Goal: Transaction & Acquisition: Obtain resource

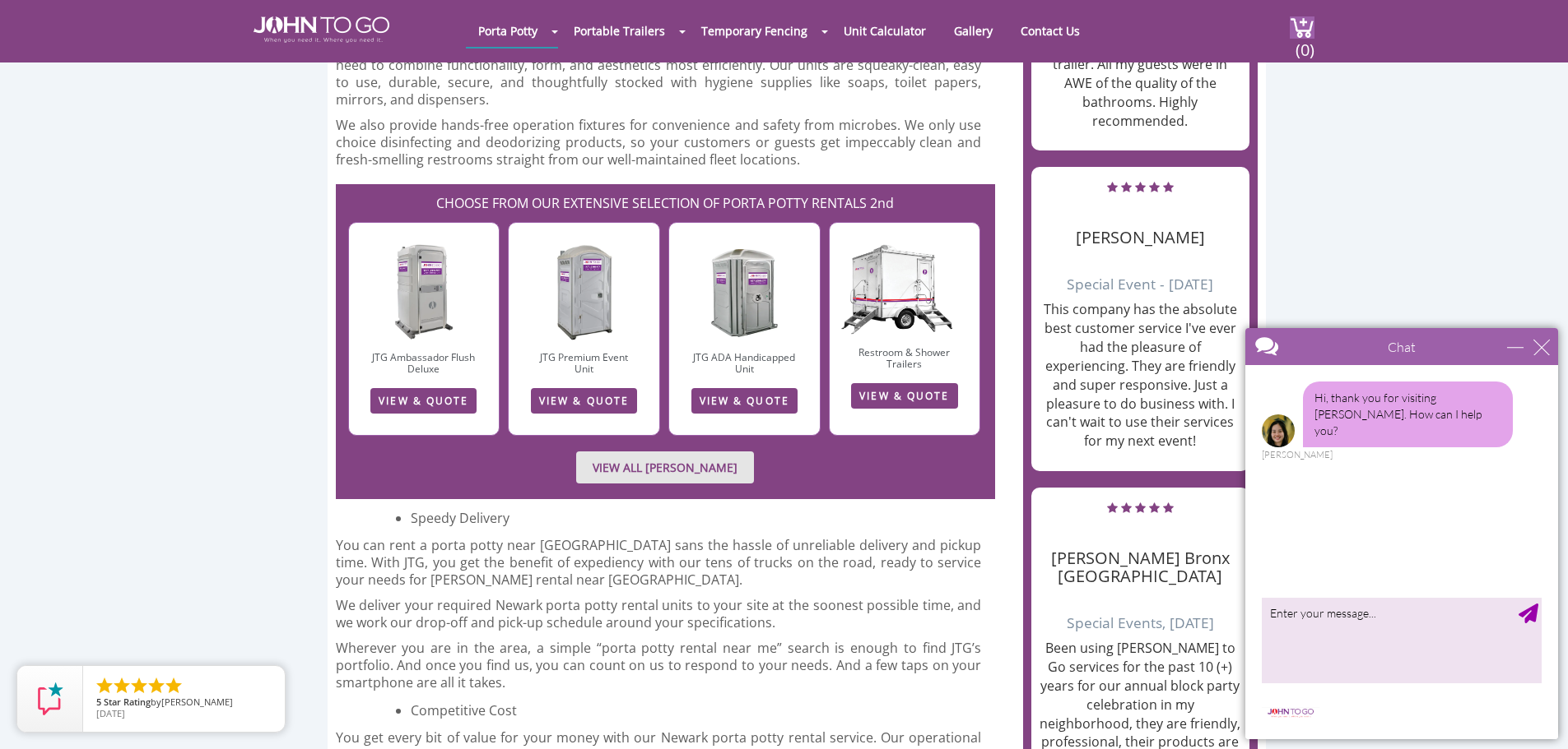
scroll to position [1727, 0]
click at [696, 453] on link "VIEW ALL PORTA JOHN RENTALS" at bounding box center [665, 469] width 178 height 32
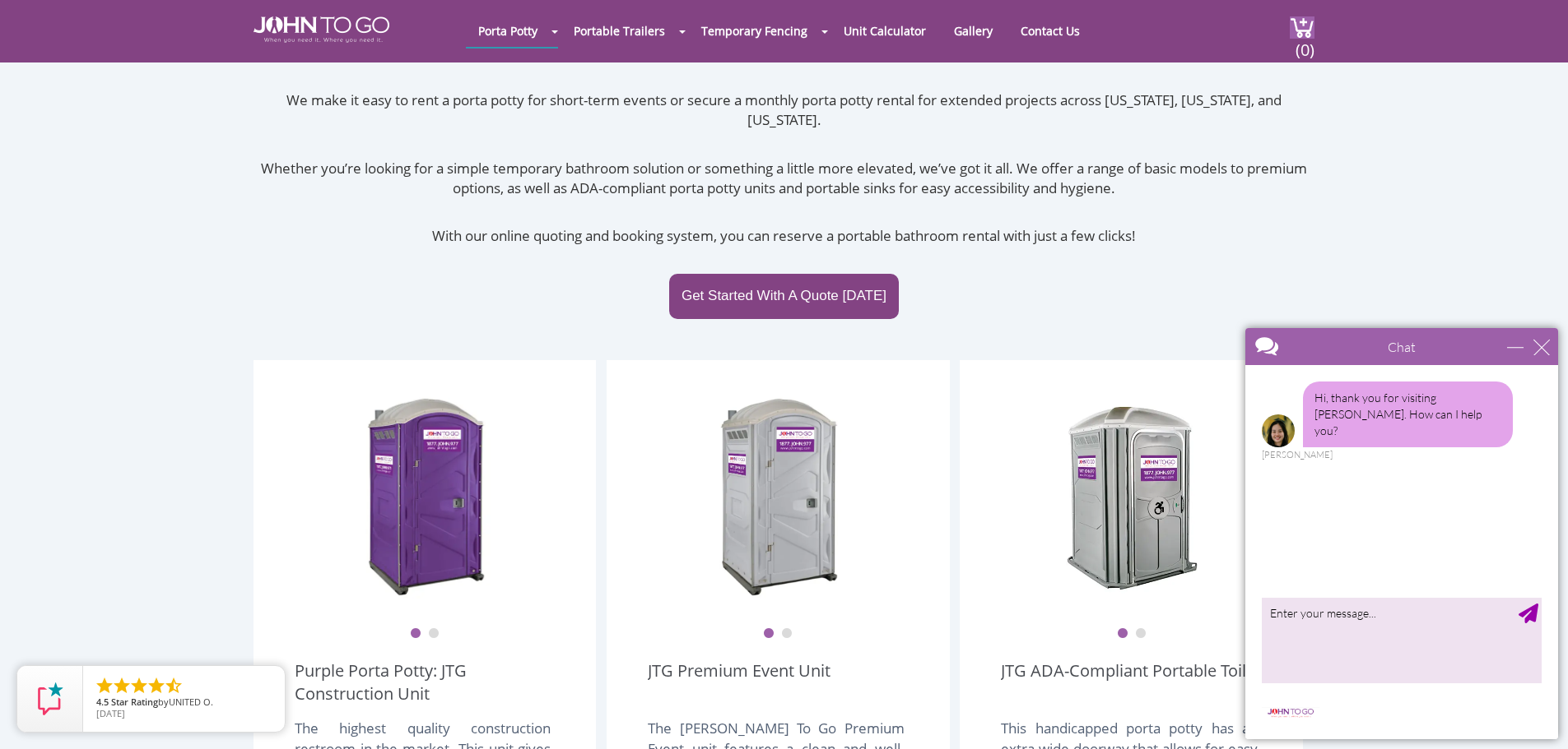
scroll to position [164, 0]
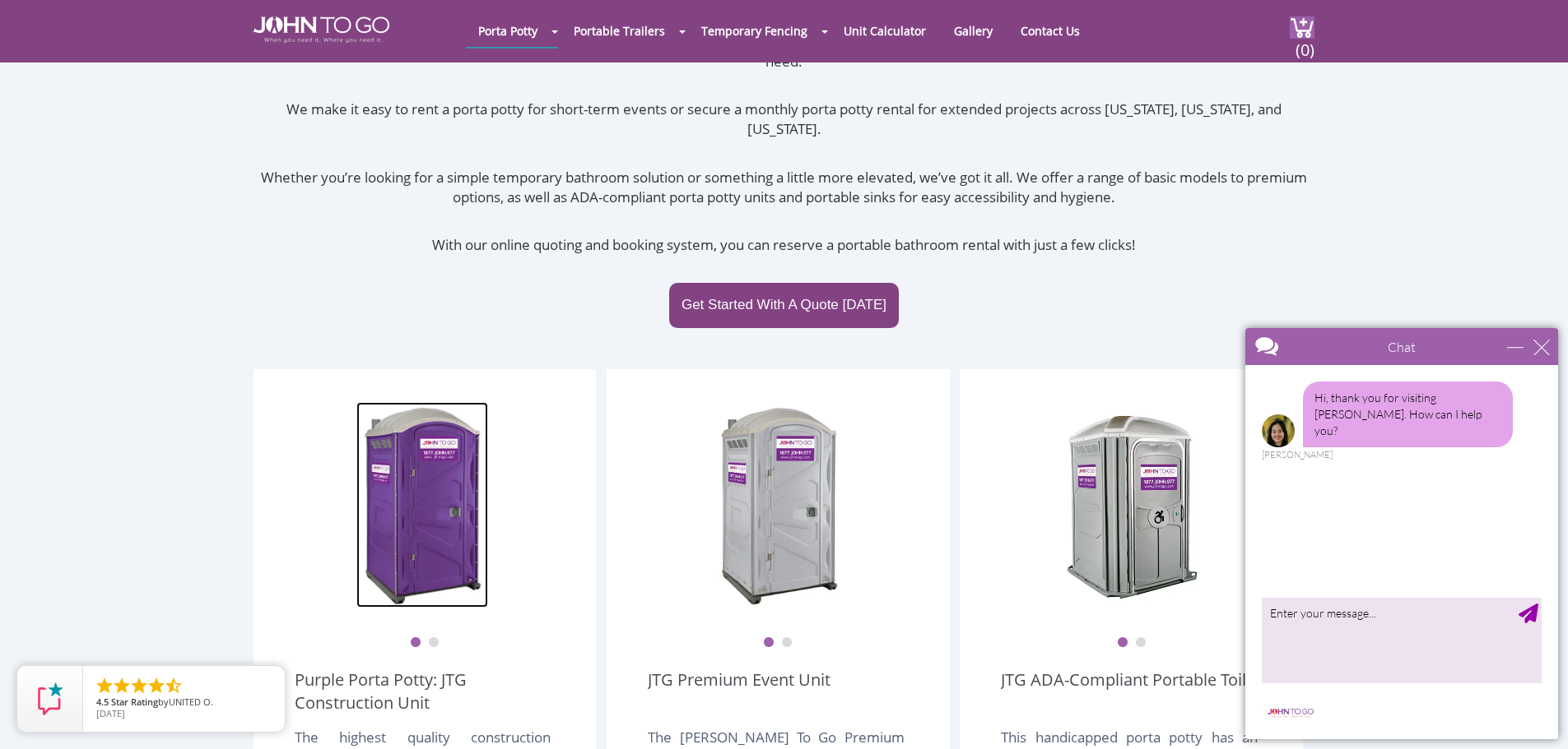
click at [438, 490] on img at bounding box center [422, 505] width 132 height 206
click at [434, 485] on img at bounding box center [425, 505] width 132 height 206
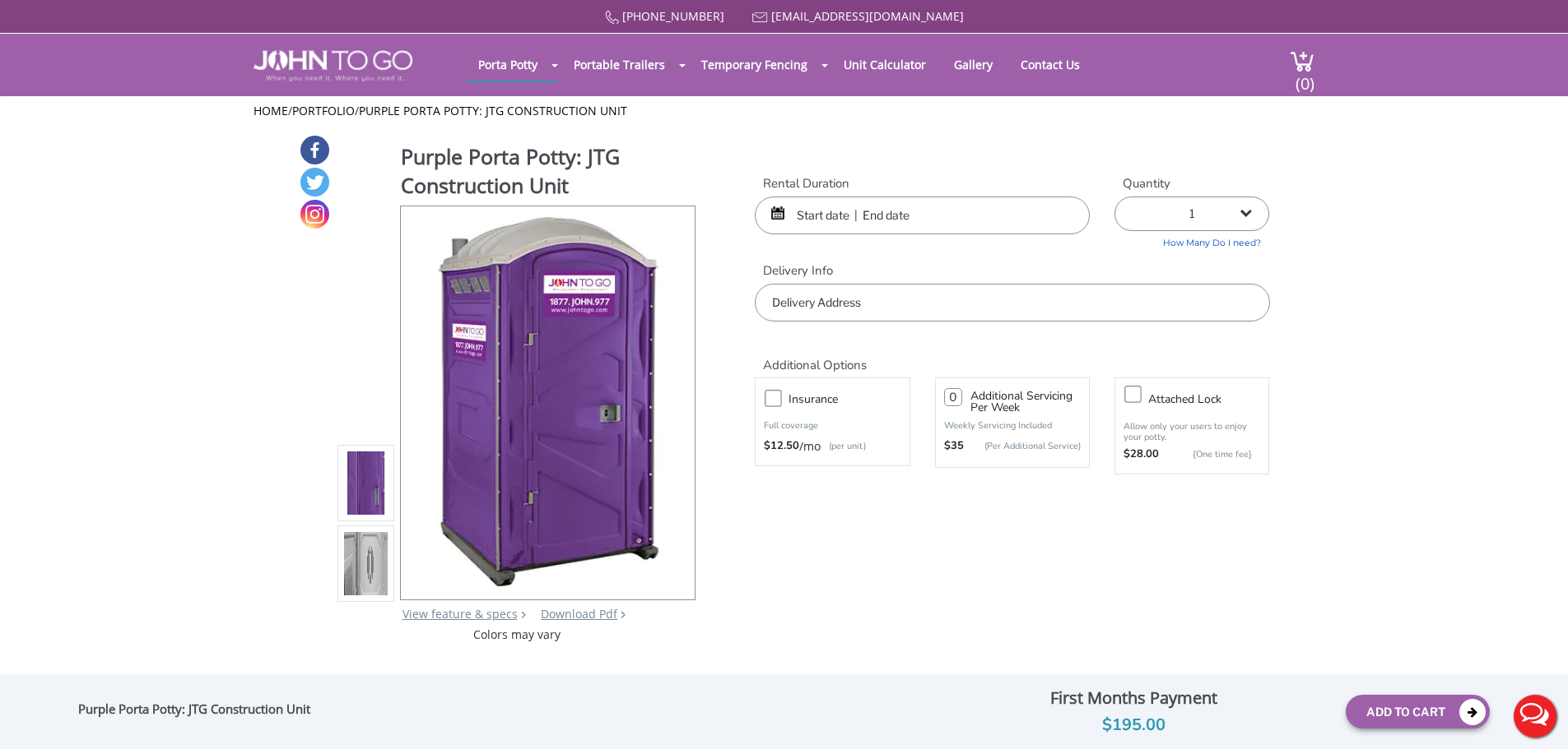
click at [350, 561] on img at bounding box center [366, 564] width 44 height 387
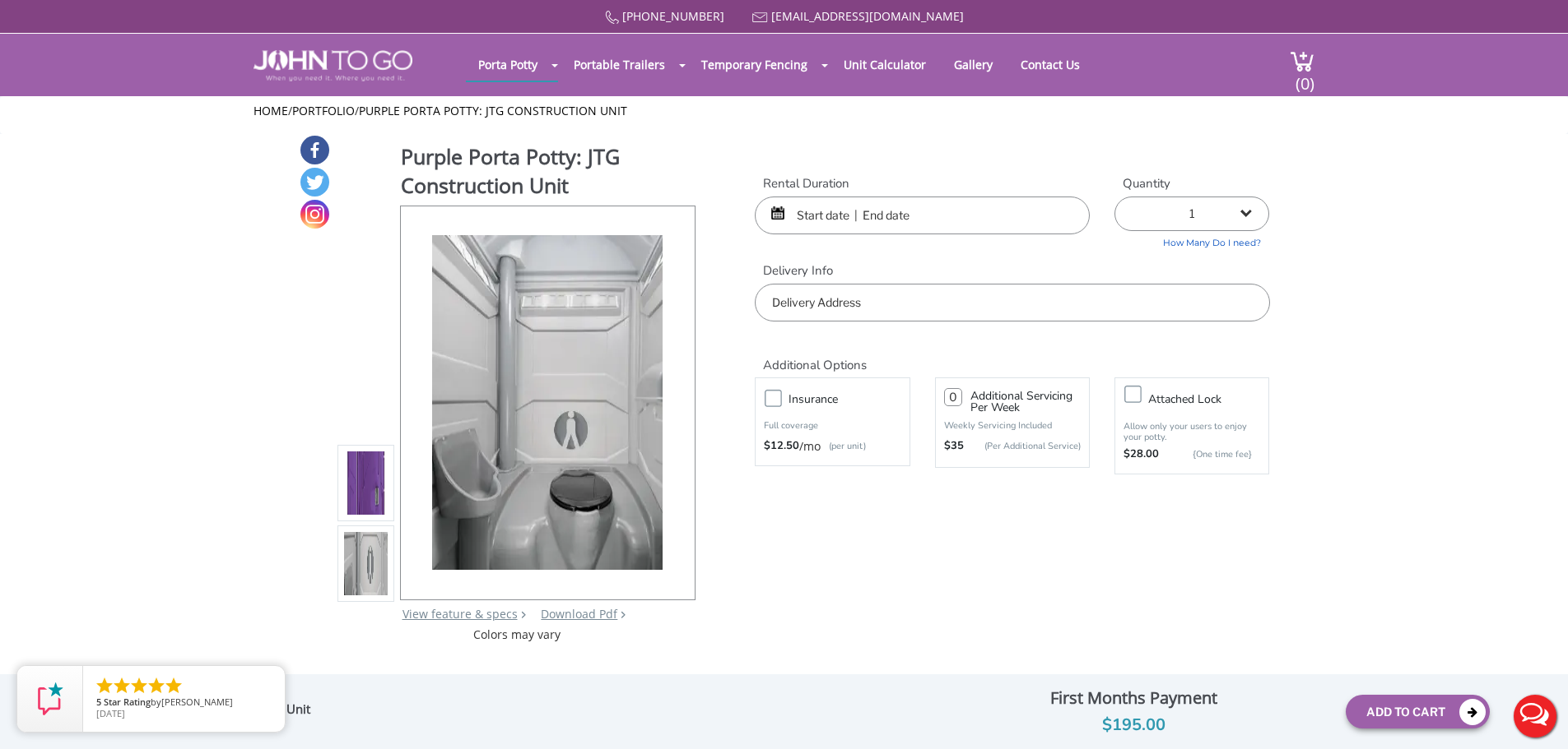
click at [359, 489] on img at bounding box center [366, 483] width 44 height 387
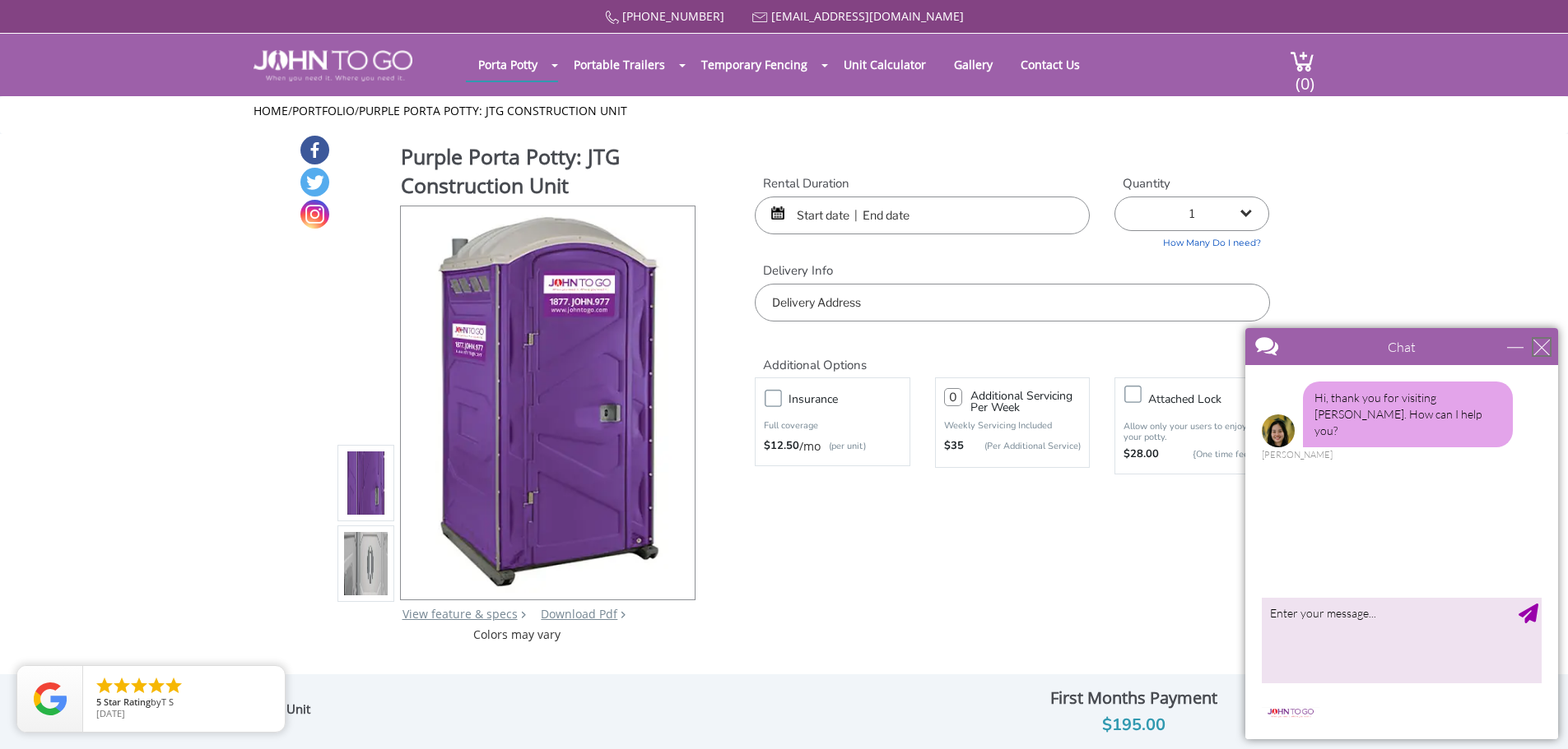
click at [1541, 348] on div "close" at bounding box center [1541, 347] width 17 height 17
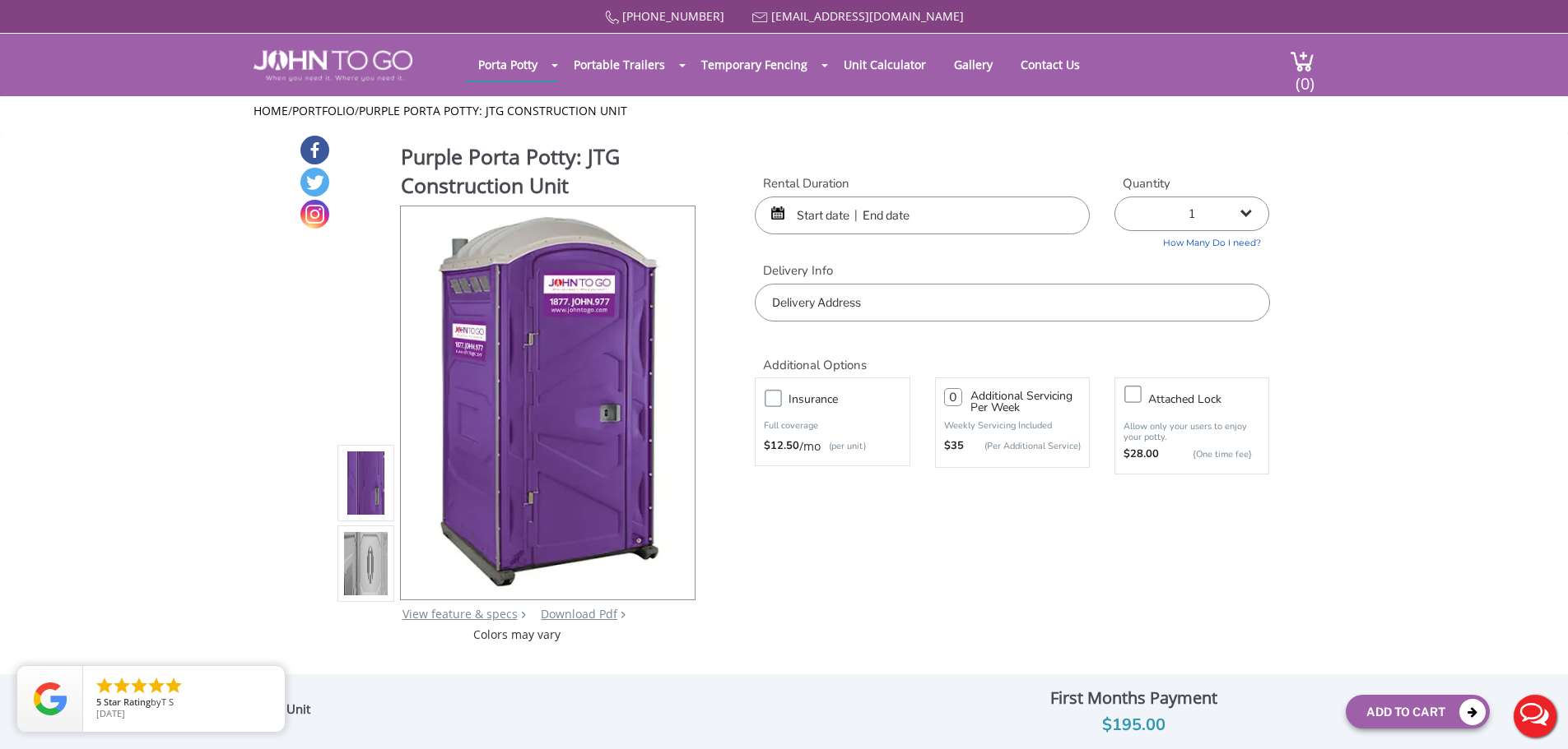
click at [823, 230] on input "text" at bounding box center [922, 215] width 335 height 38
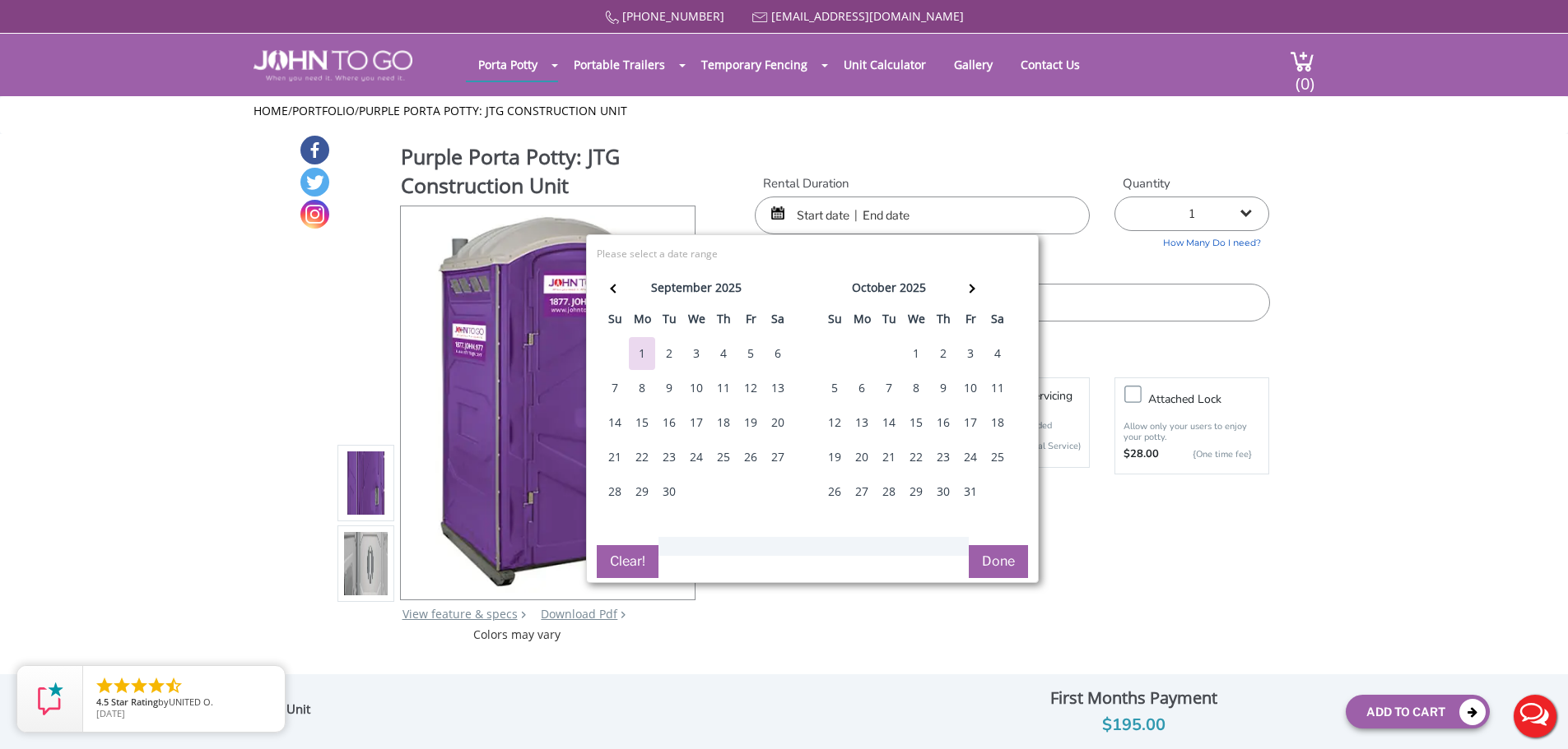
click at [711, 351] on div "4" at bounding box center [724, 353] width 27 height 33
click at [755, 348] on div "5" at bounding box center [750, 353] width 27 height 33
type input "09/04/2025 to 09/05/2025"
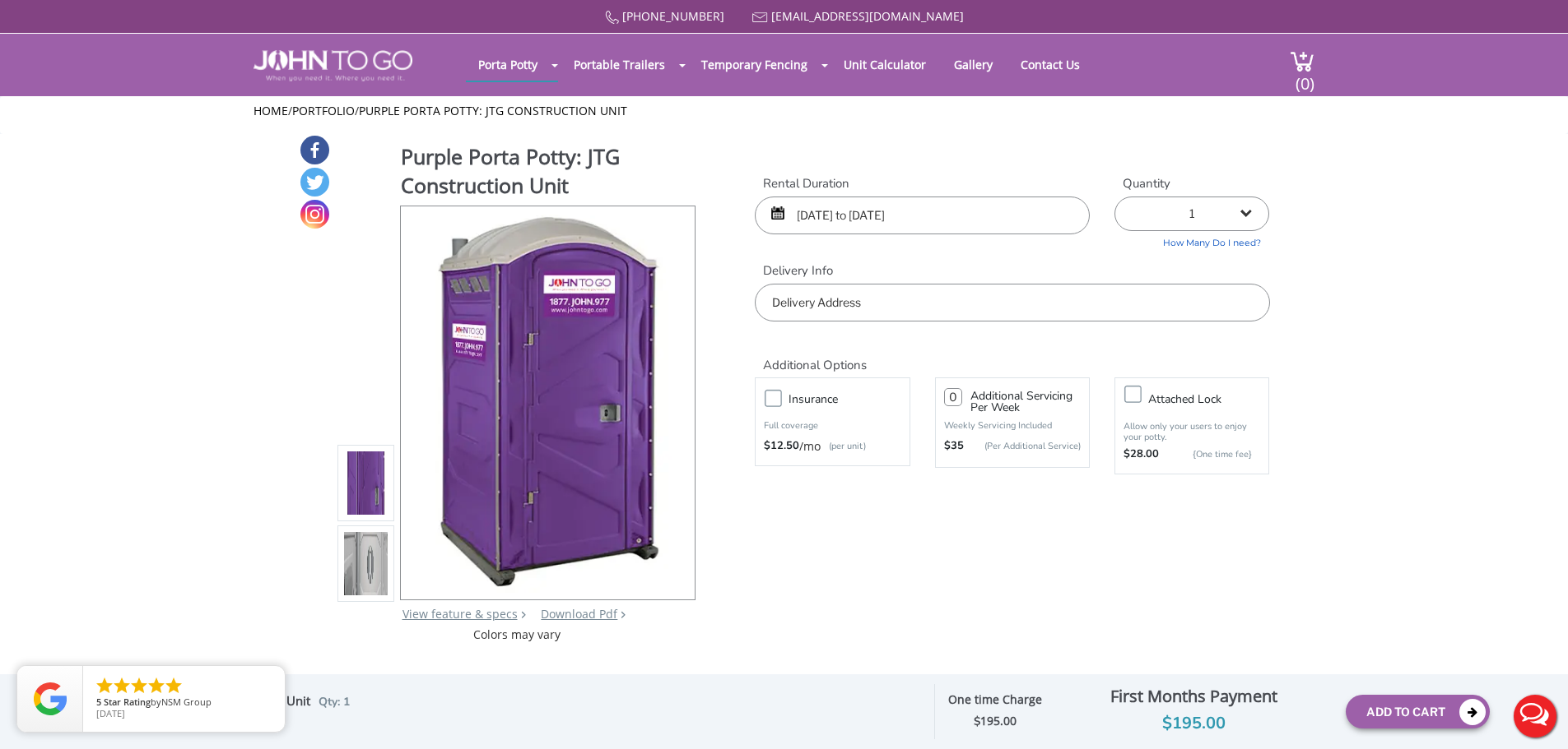
click at [1241, 214] on select "1 2 (5% discount) 3 (8% discount) 4 (10% discount) 5 (12% discount) 6 (12% disc…" at bounding box center [1191, 213] width 155 height 34
select select "2"
click at [1114, 196] on select "1 2 (5% discount) 3 (8% discount) 4 (10% discount) 5 (12% discount) 6 (12% disc…" at bounding box center [1191, 213] width 155 height 34
click at [888, 301] on input "text" at bounding box center [1011, 302] width 514 height 38
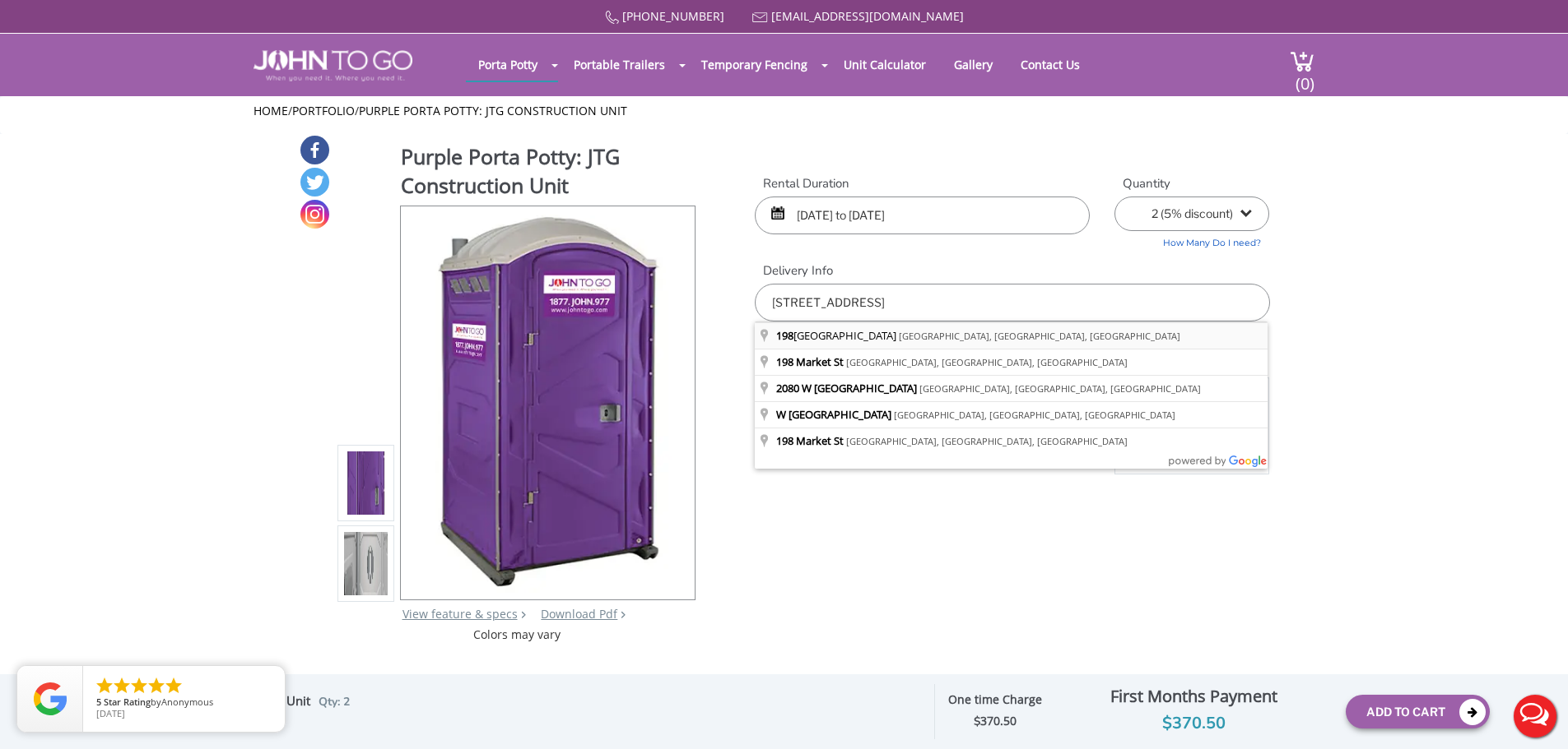
type input "198 West Market Street, Newark, NJ, USA"
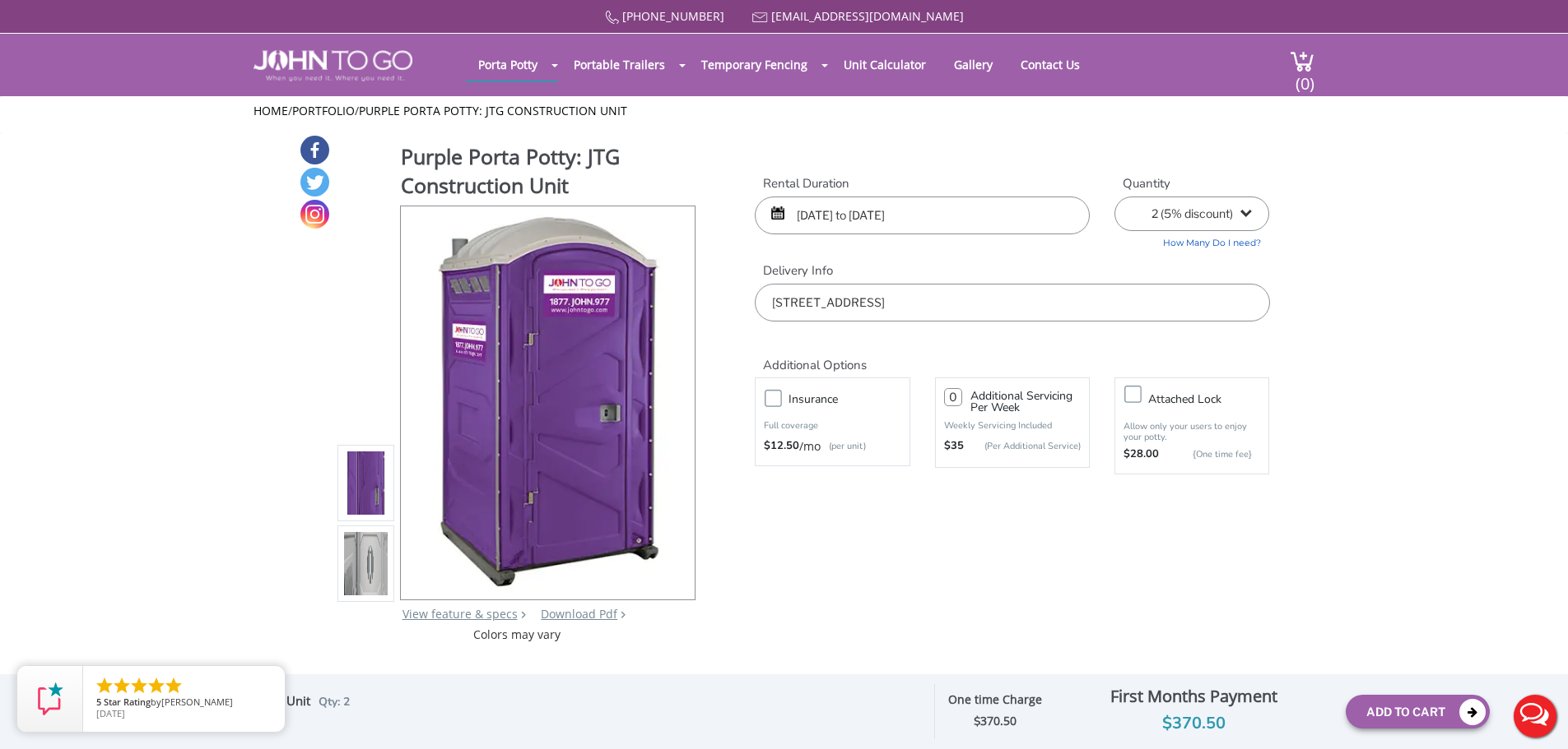
click at [1090, 557] on div "Purple Porta Potty: JTG Construction Unit View feature & specs Download Pdf Pro…" at bounding box center [785, 389] width 972 height 509
click at [827, 222] on input "09/04/2025 to 09/05/2025" at bounding box center [922, 215] width 335 height 38
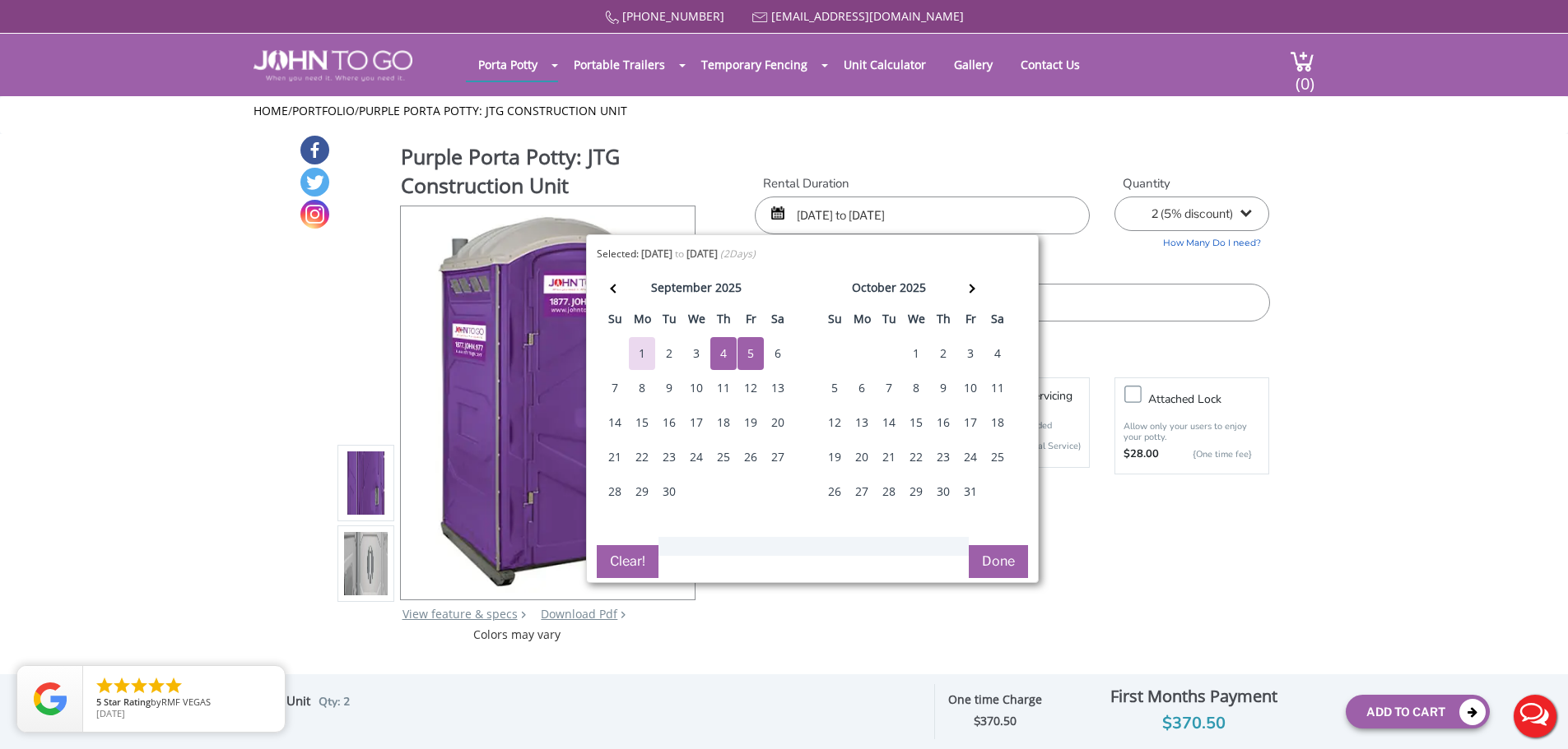
click at [697, 349] on div "3" at bounding box center [696, 353] width 27 height 33
click at [990, 564] on button "Done" at bounding box center [998, 562] width 59 height 33
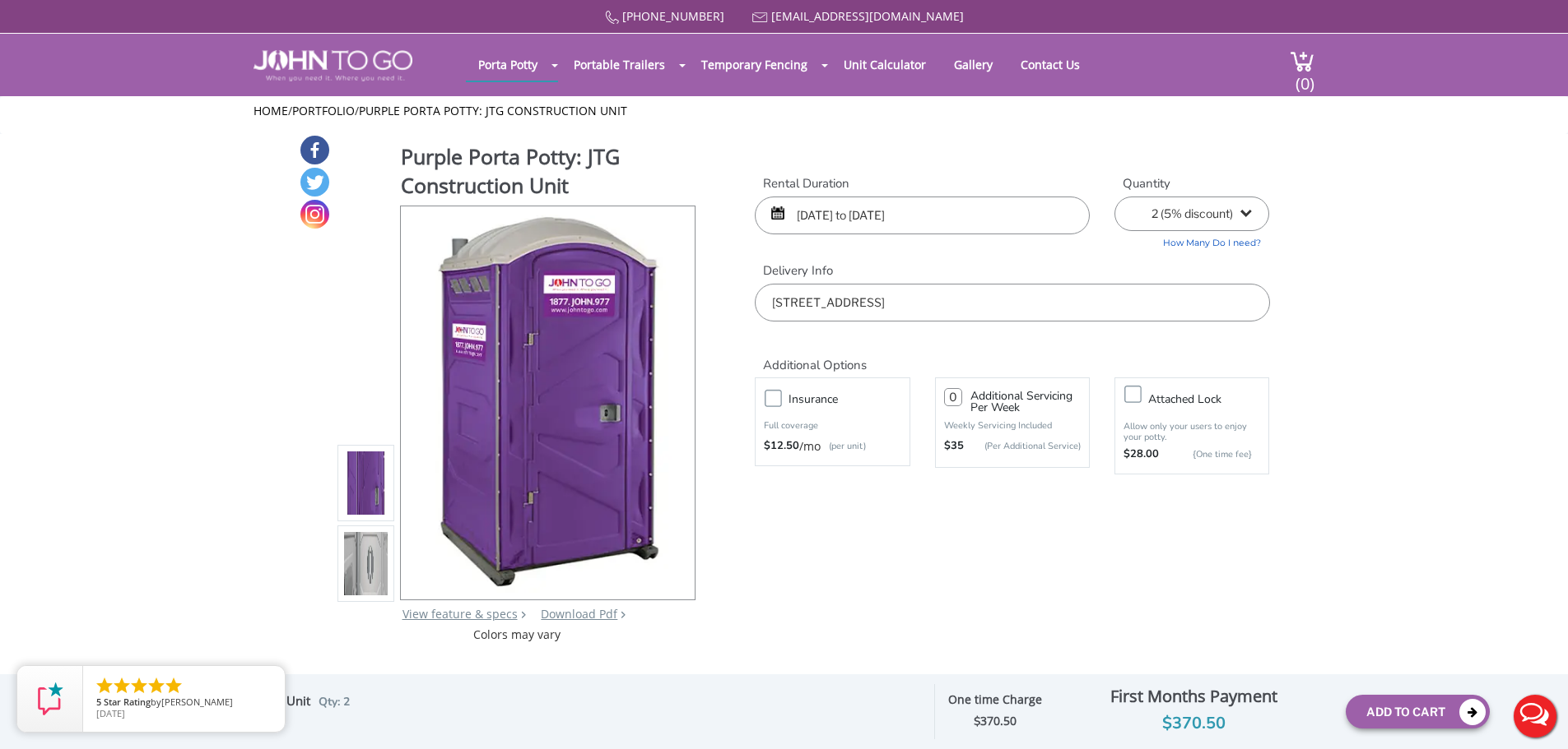
click at [827, 218] on input "09/04/2025 to 09/05/2025" at bounding box center [922, 215] width 335 height 38
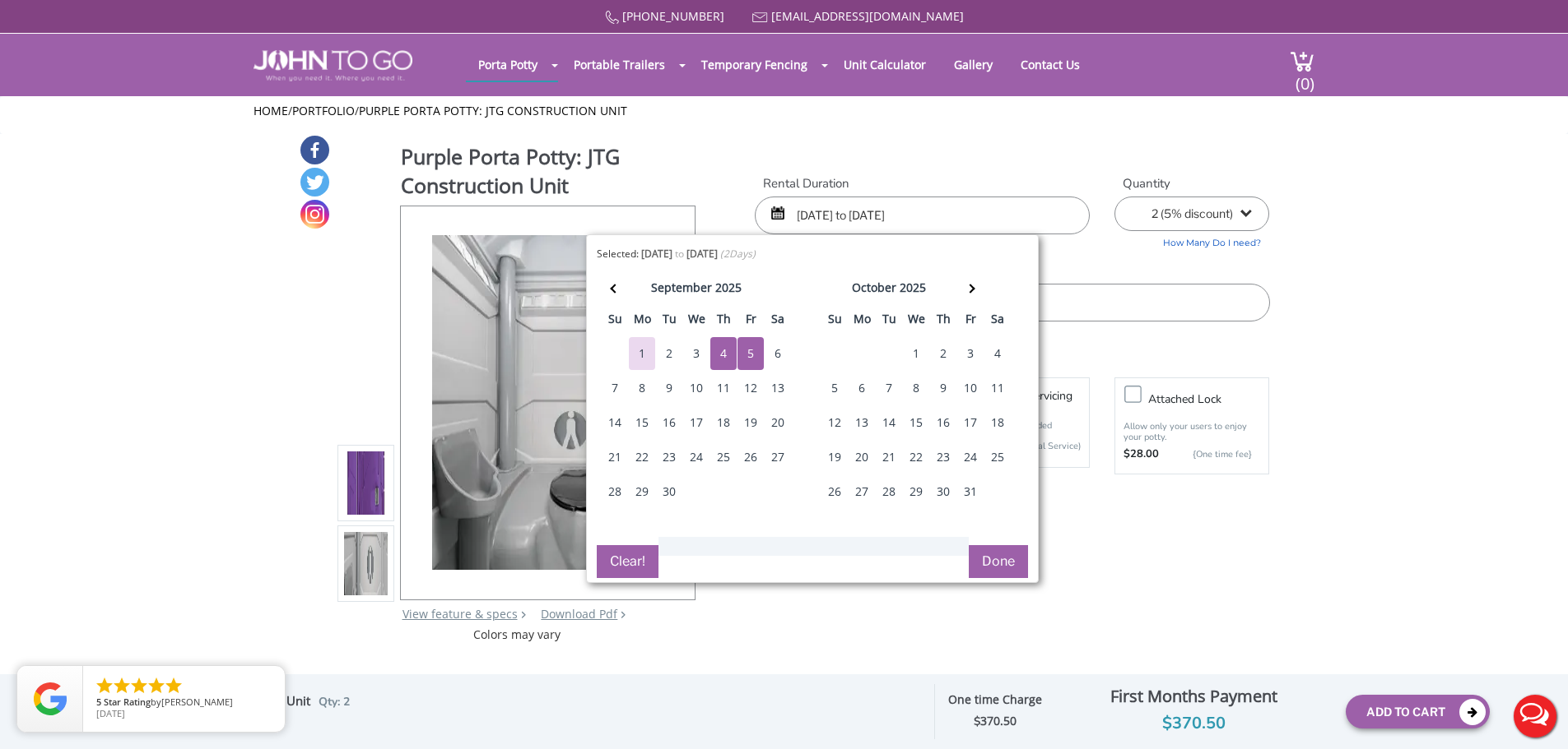
type input "09/03/2025 to 09/05/2025"
click at [995, 550] on button "Done" at bounding box center [998, 562] width 59 height 33
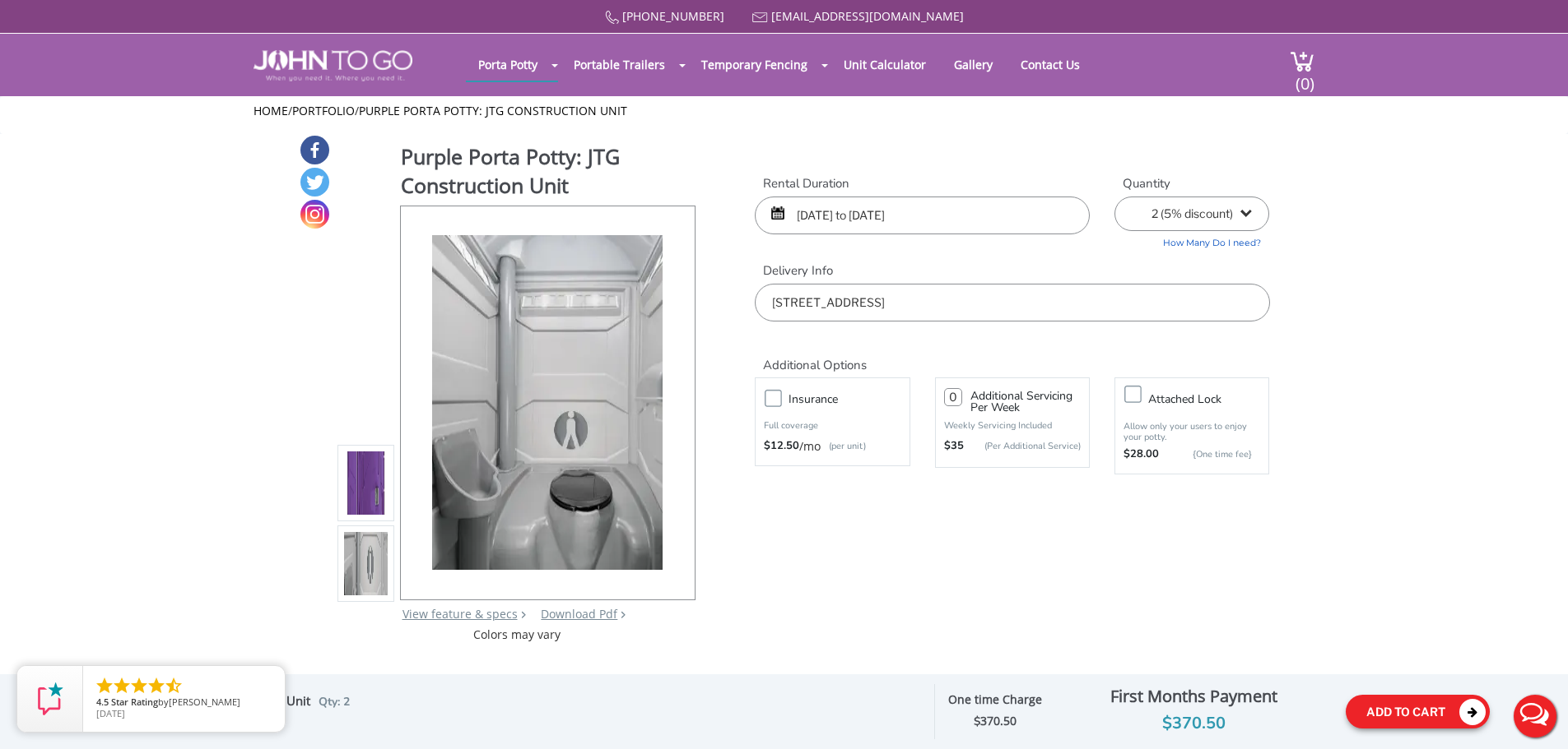
click at [1410, 715] on button "Add To Cart" at bounding box center [1418, 712] width 144 height 34
click at [1471, 712] on icon at bounding box center [1472, 713] width 27 height 27
click at [1297, 71] on span "(0)" at bounding box center [1304, 77] width 19 height 35
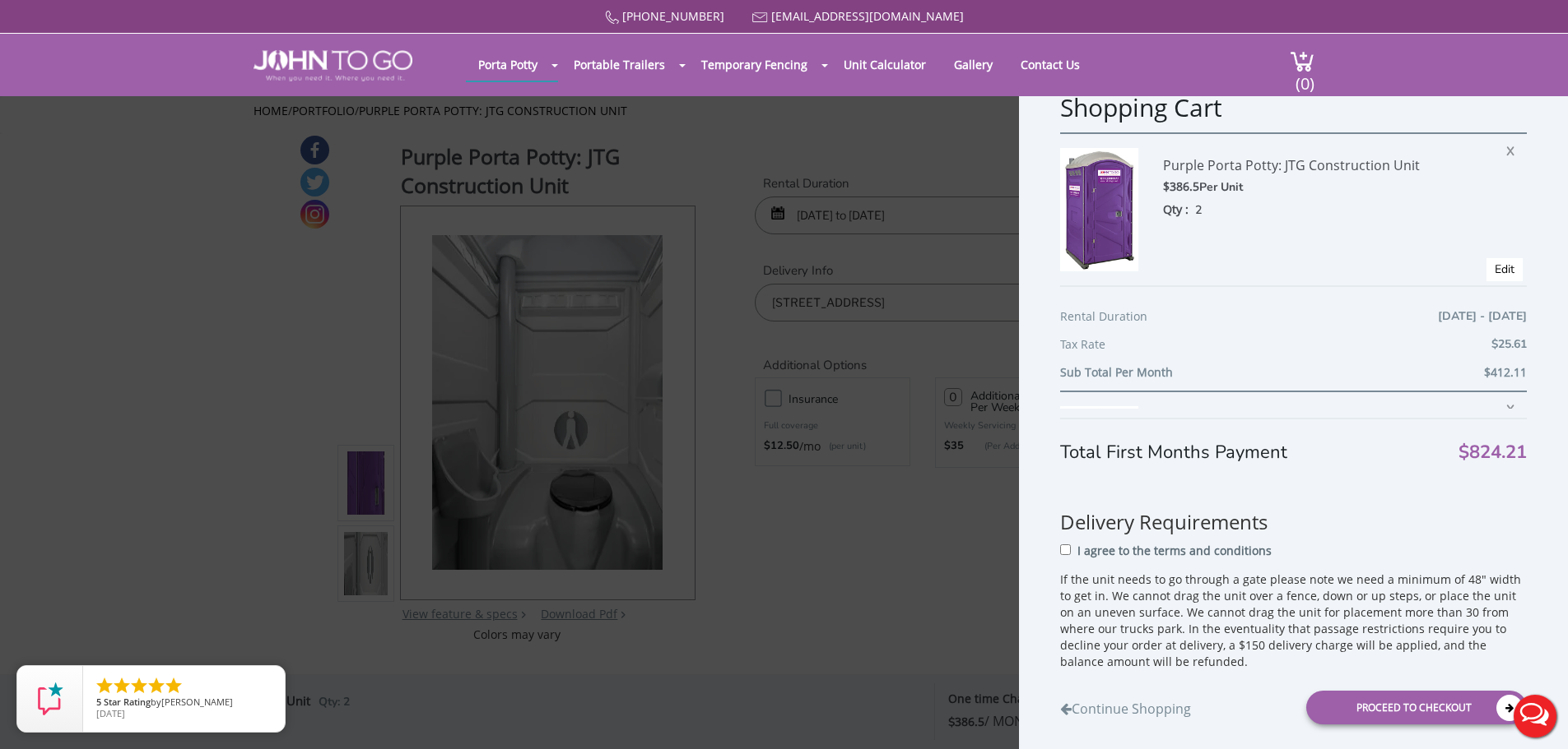
click at [1506, 404] on span "X" at bounding box center [1514, 407] width 17 height 21
click at [1506, 142] on span "X" at bounding box center [1514, 149] width 17 height 21
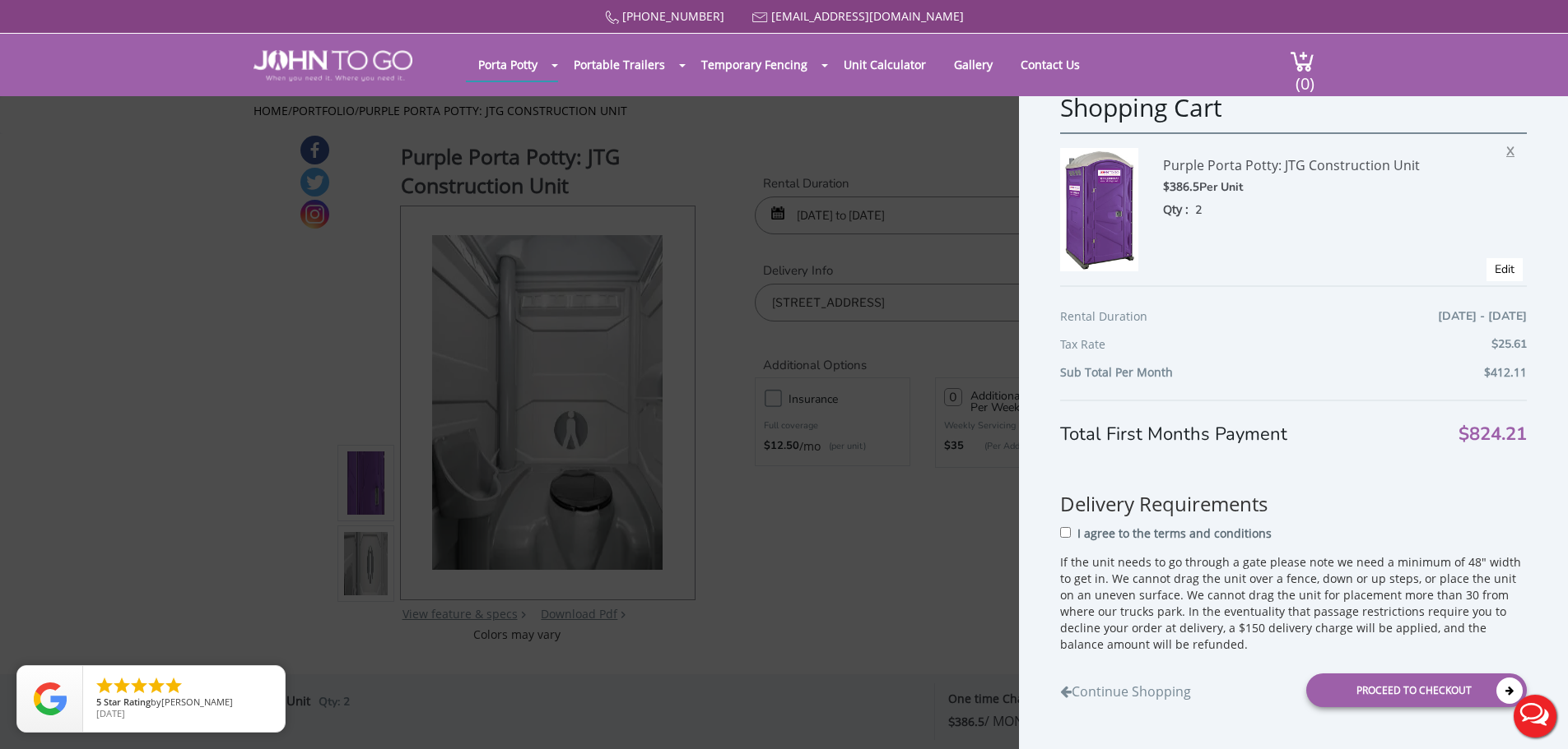
click at [1506, 152] on span "X" at bounding box center [1514, 149] width 17 height 21
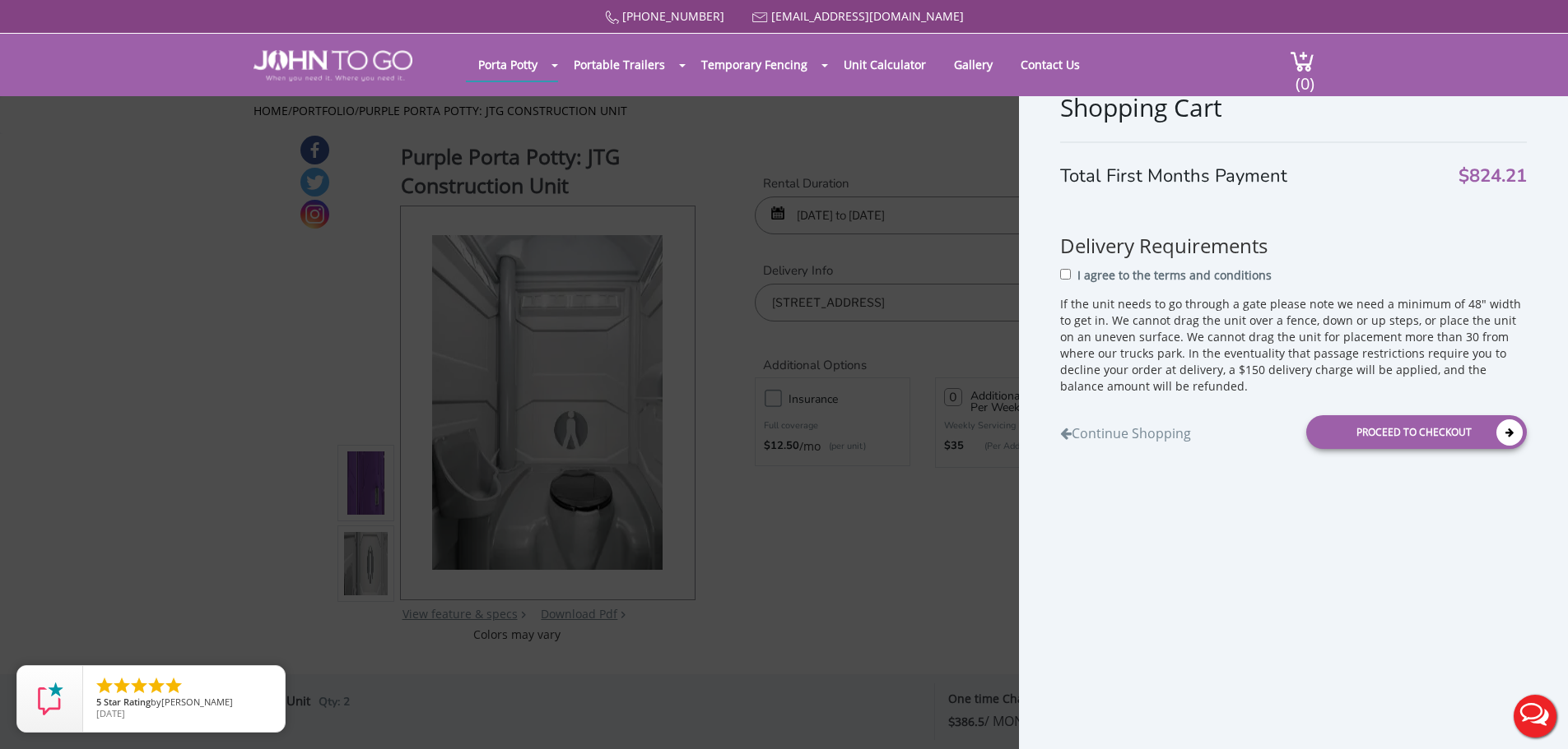
click at [883, 573] on div "Shopping Cart Total First Months Payment $824.21 Delivery Requirements I agree …" at bounding box center [784, 374] width 1568 height 749
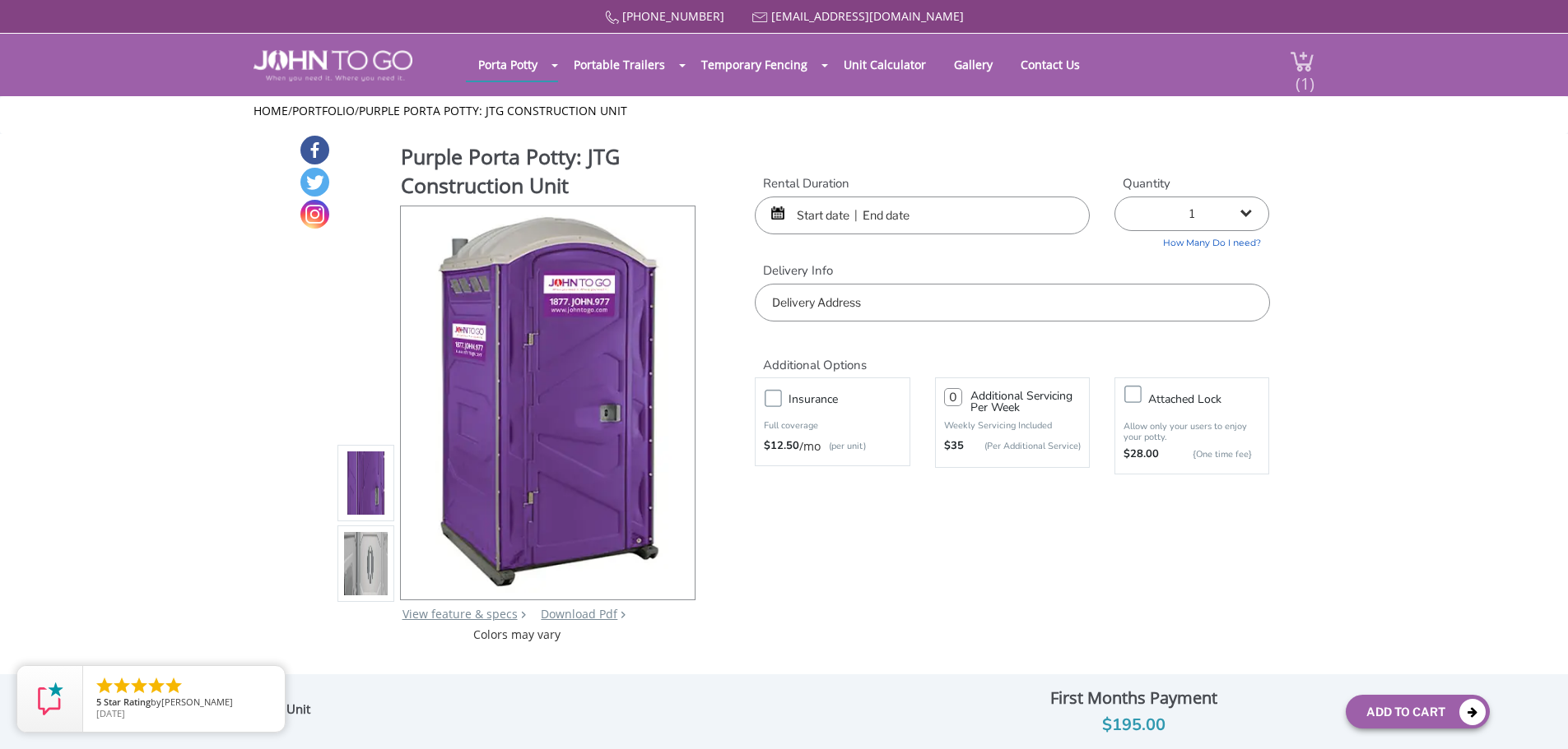
click at [1302, 65] on span "(1)" at bounding box center [1304, 77] width 19 height 35
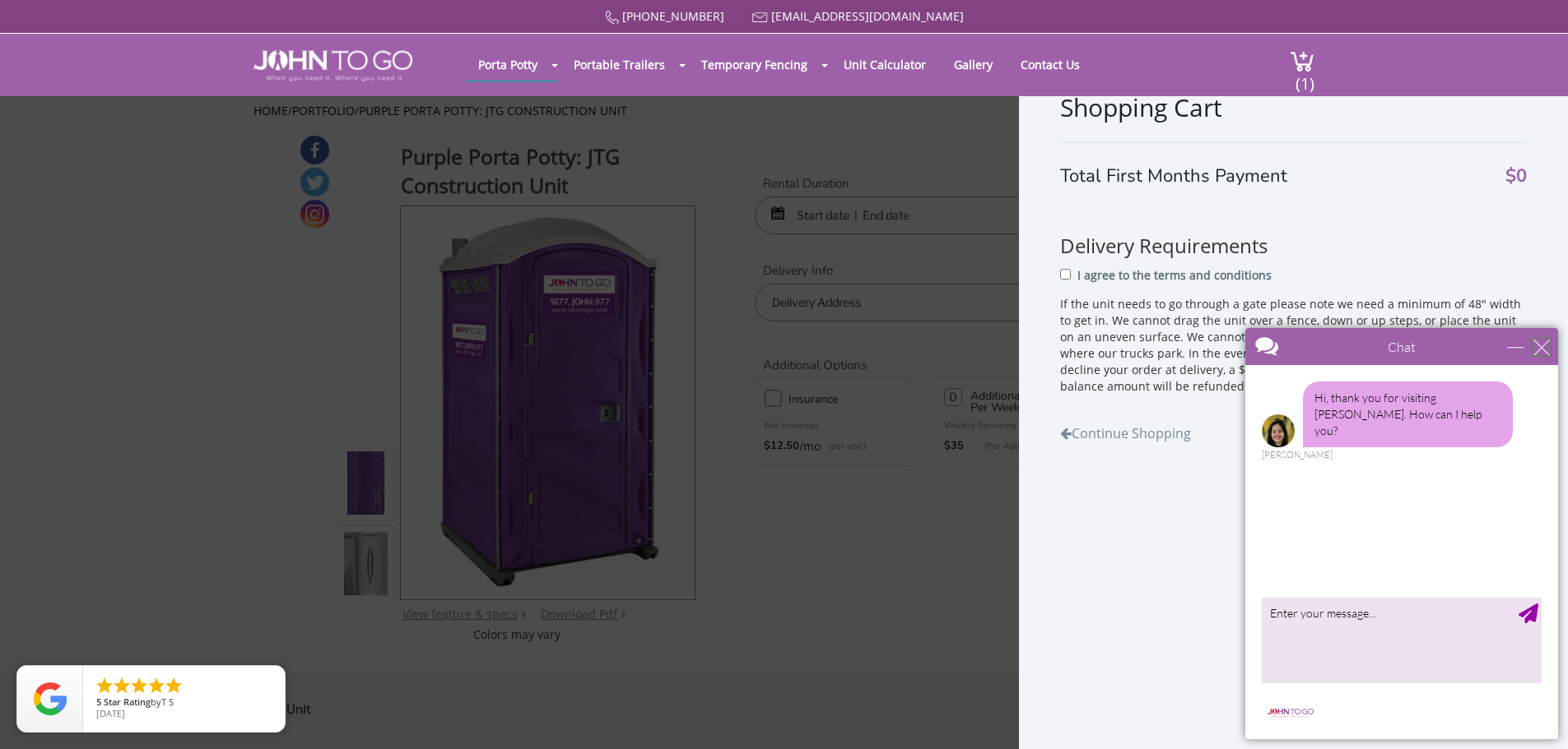
click at [1544, 343] on div "close" at bounding box center [1541, 347] width 17 height 17
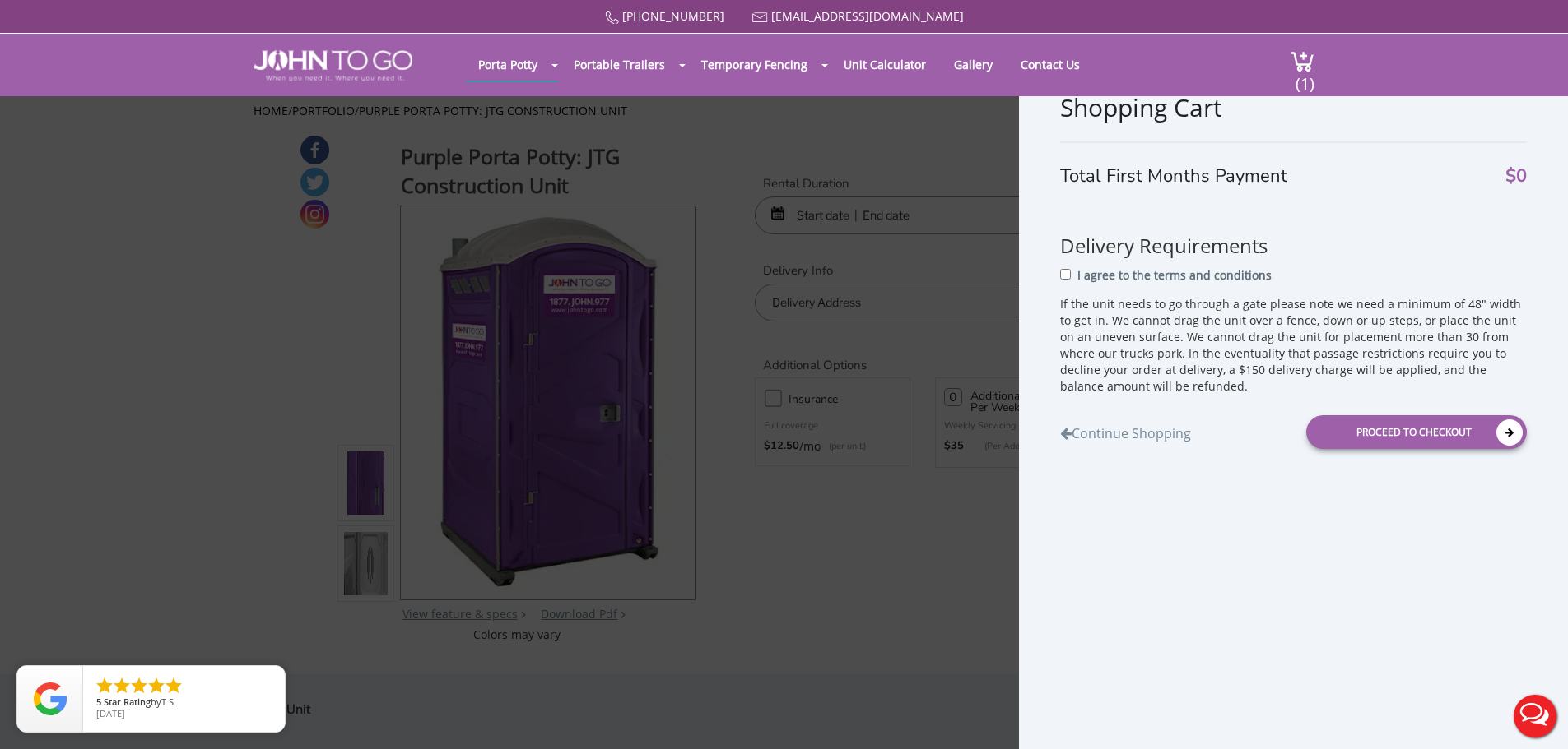
click at [1062, 281] on div "I agree to the terms and conditions" at bounding box center [1293, 280] width 466 height 30
click at [1066, 269] on input "I agree to the terms and conditions" at bounding box center [1065, 274] width 11 height 11
checkbox input "true"
click at [1385, 426] on div "Proceed to Checkout" at bounding box center [1416, 432] width 220 height 34
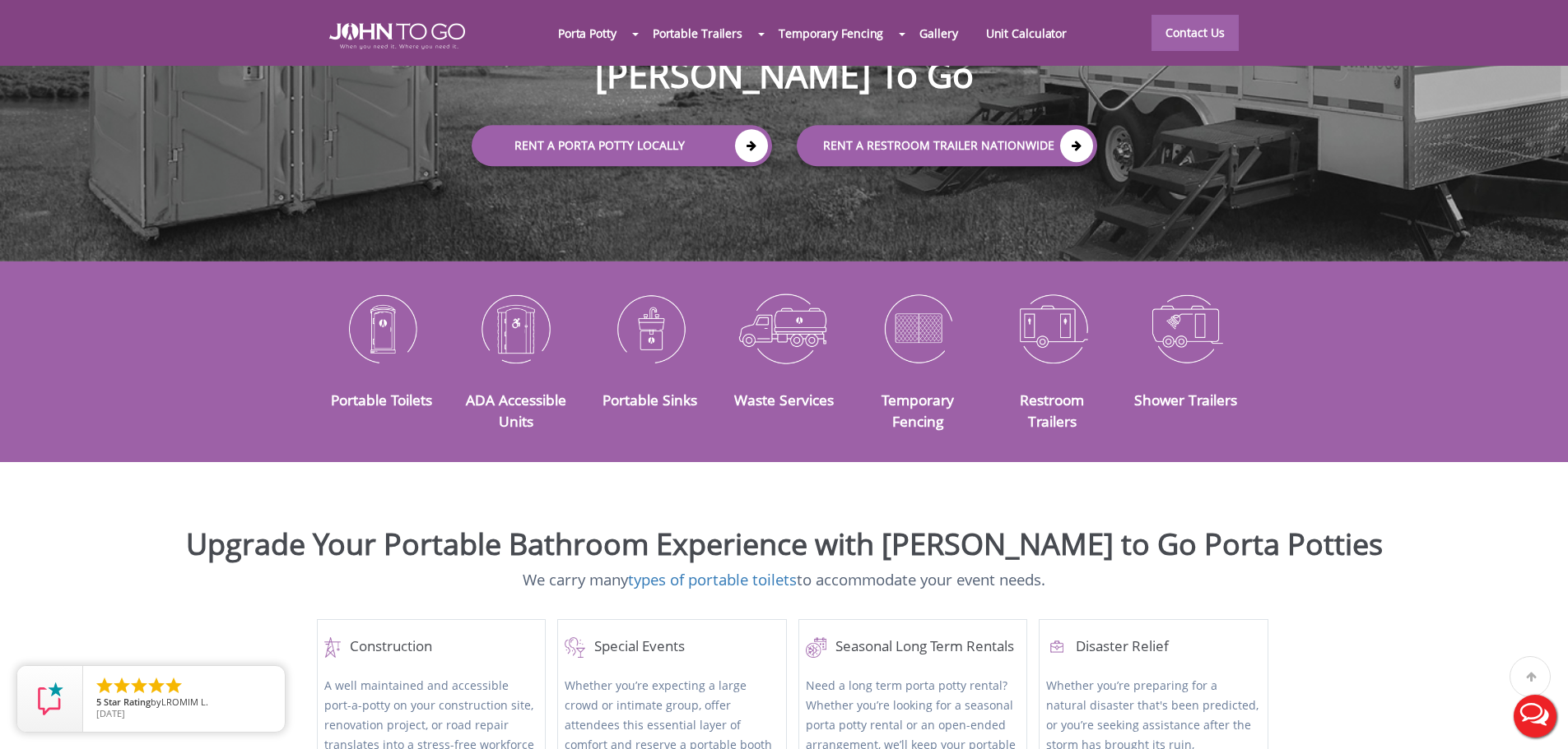
scroll to position [329, 0]
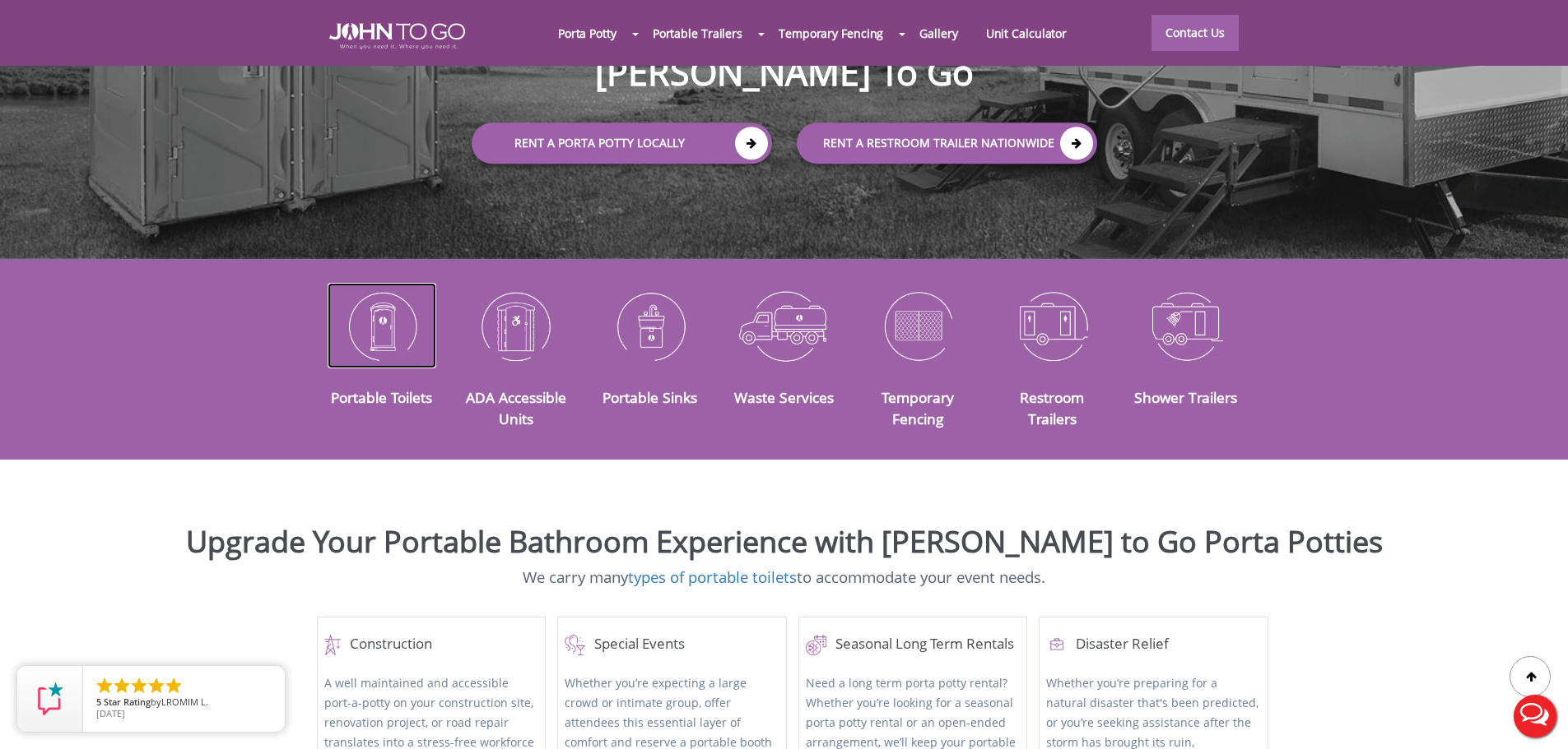
click at [391, 303] on img at bounding box center [382, 325] width 110 height 86
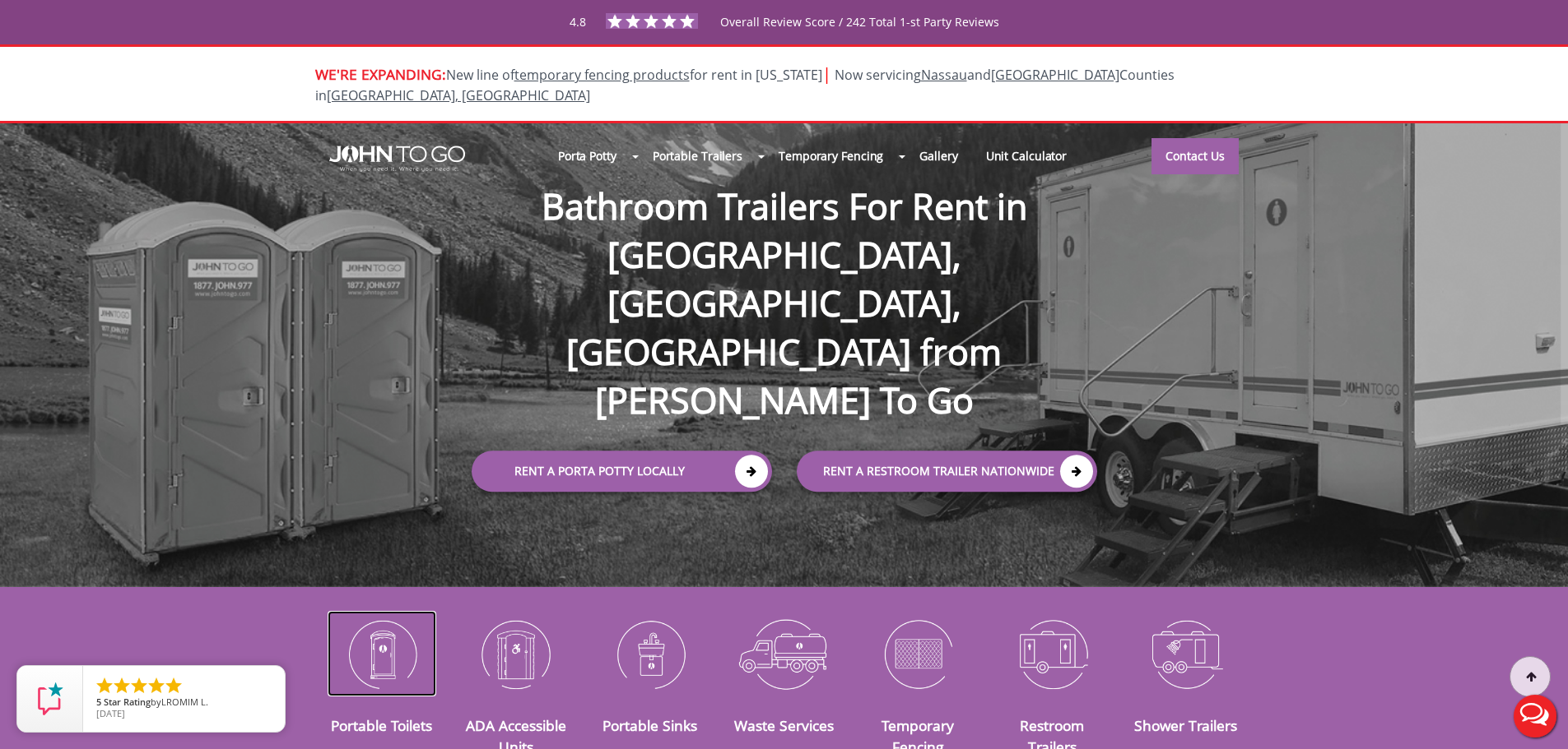
scroll to position [0, 0]
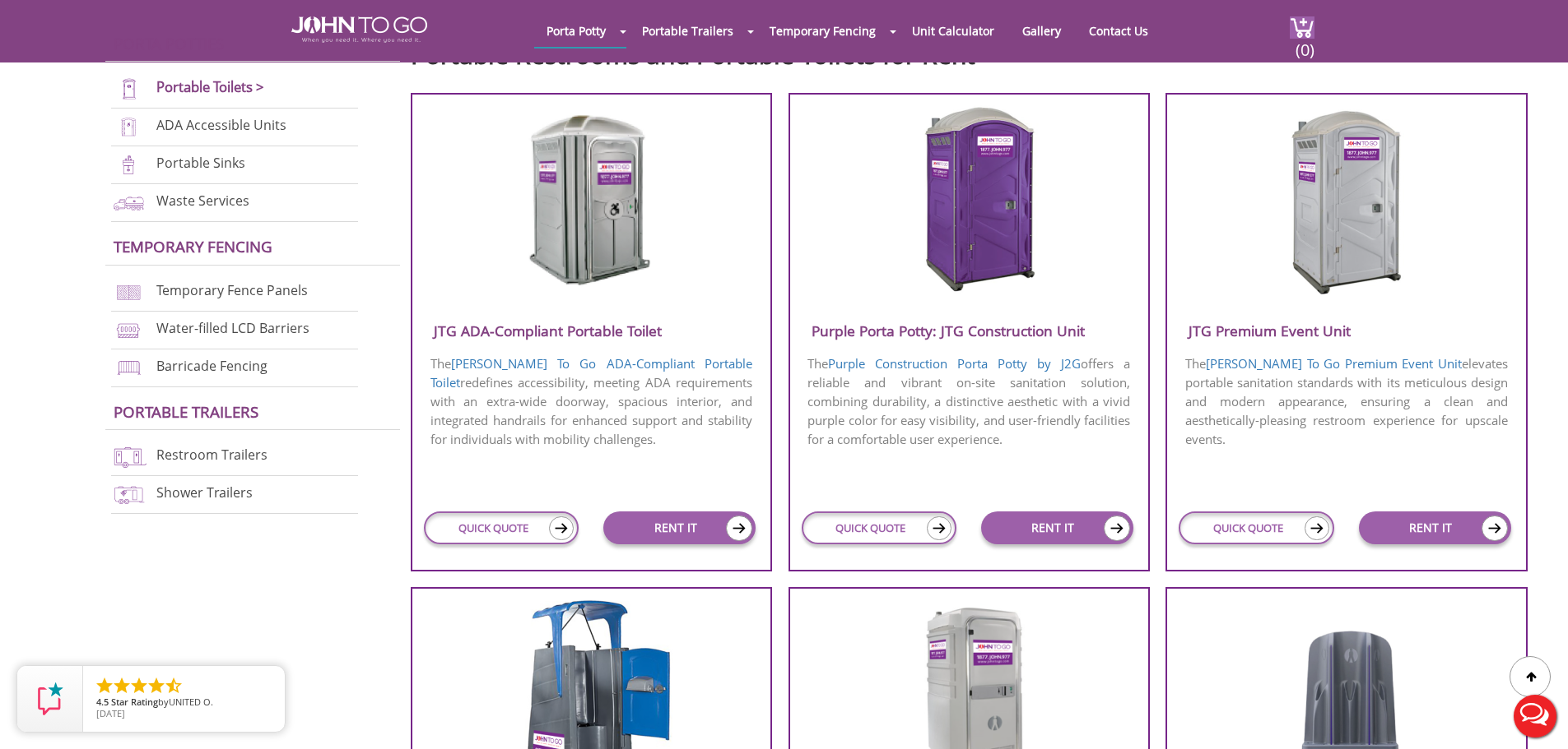
scroll to position [576, 0]
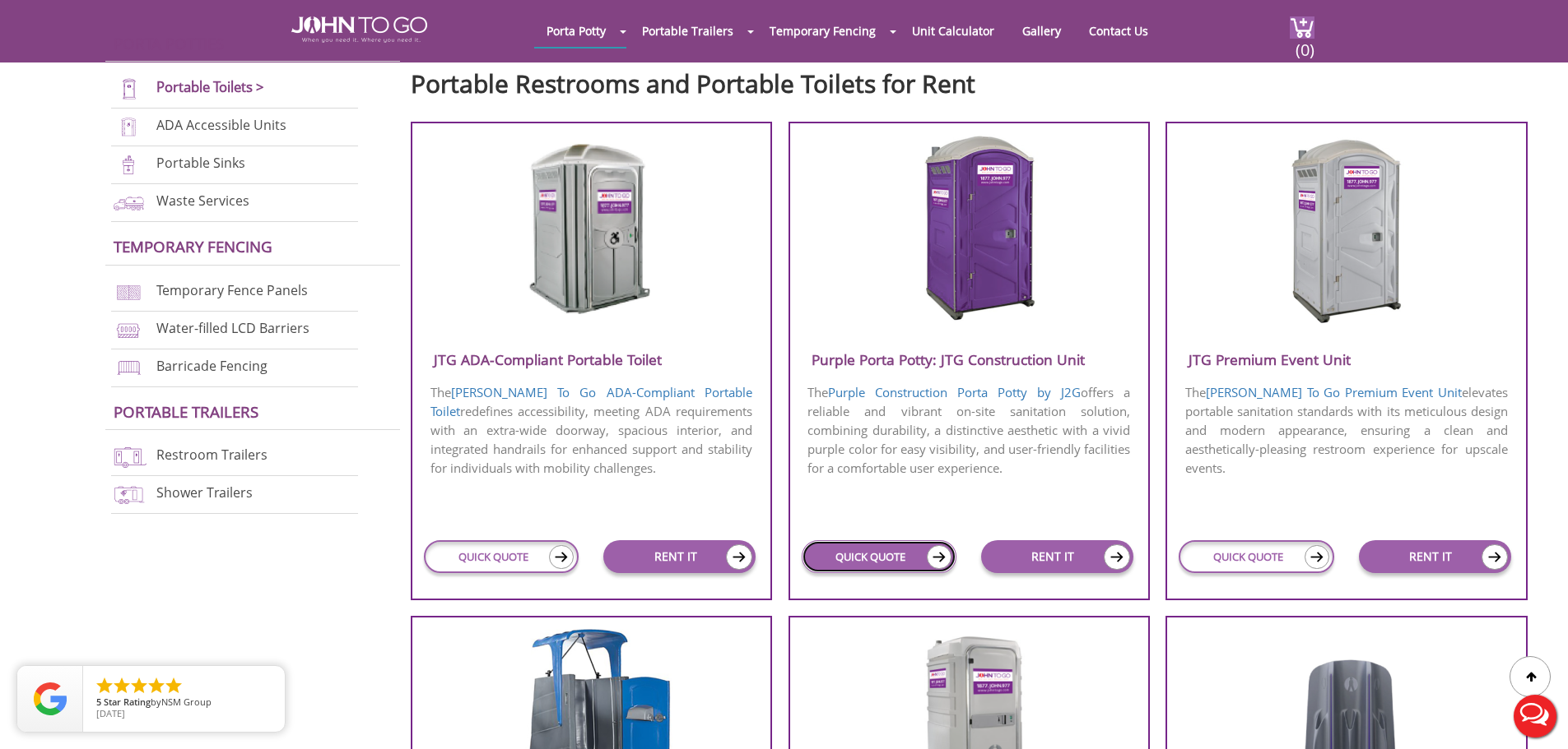
click at [940, 558] on img at bounding box center [939, 557] width 25 height 24
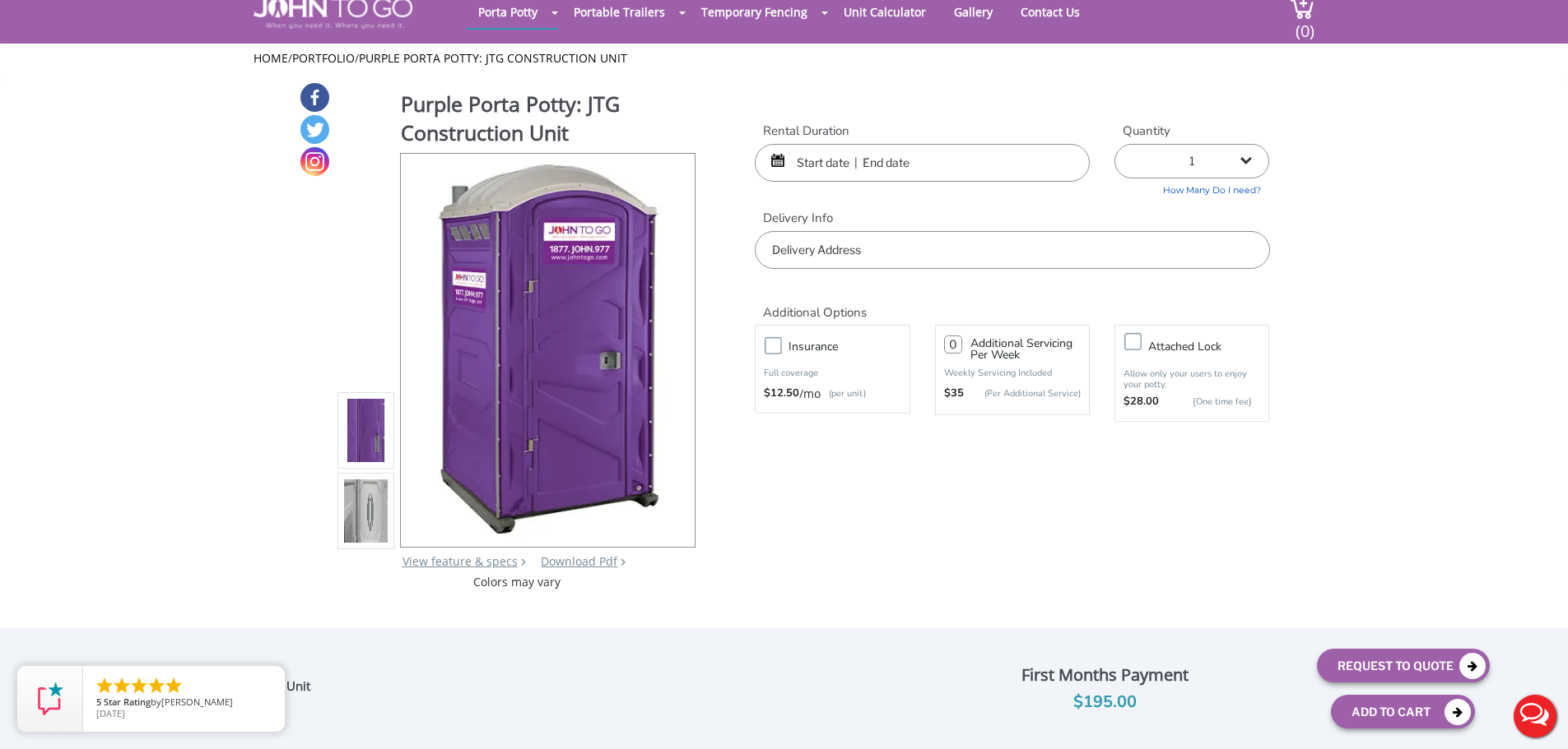
scroll to position [82, 0]
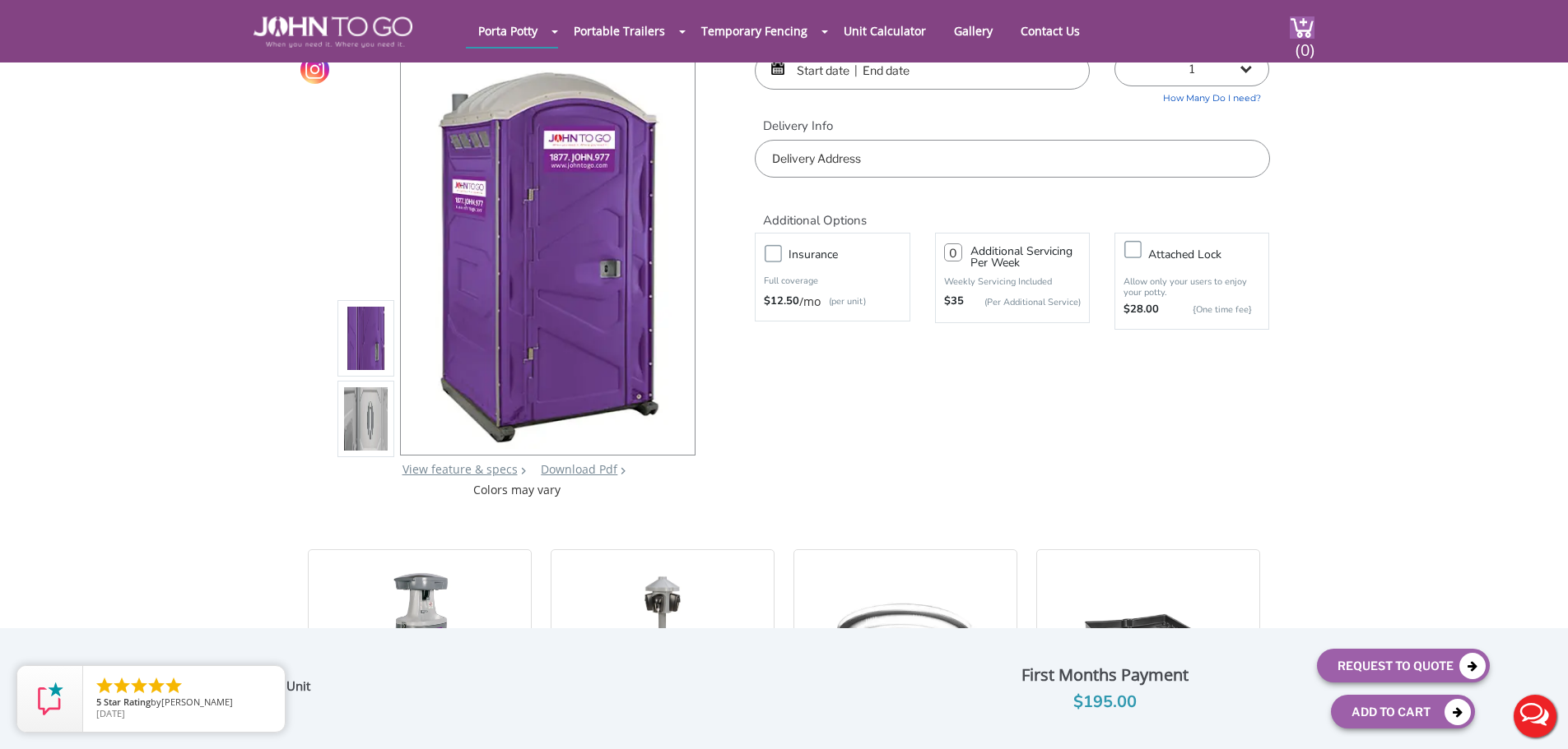
click at [380, 427] on img at bounding box center [366, 419] width 44 height 387
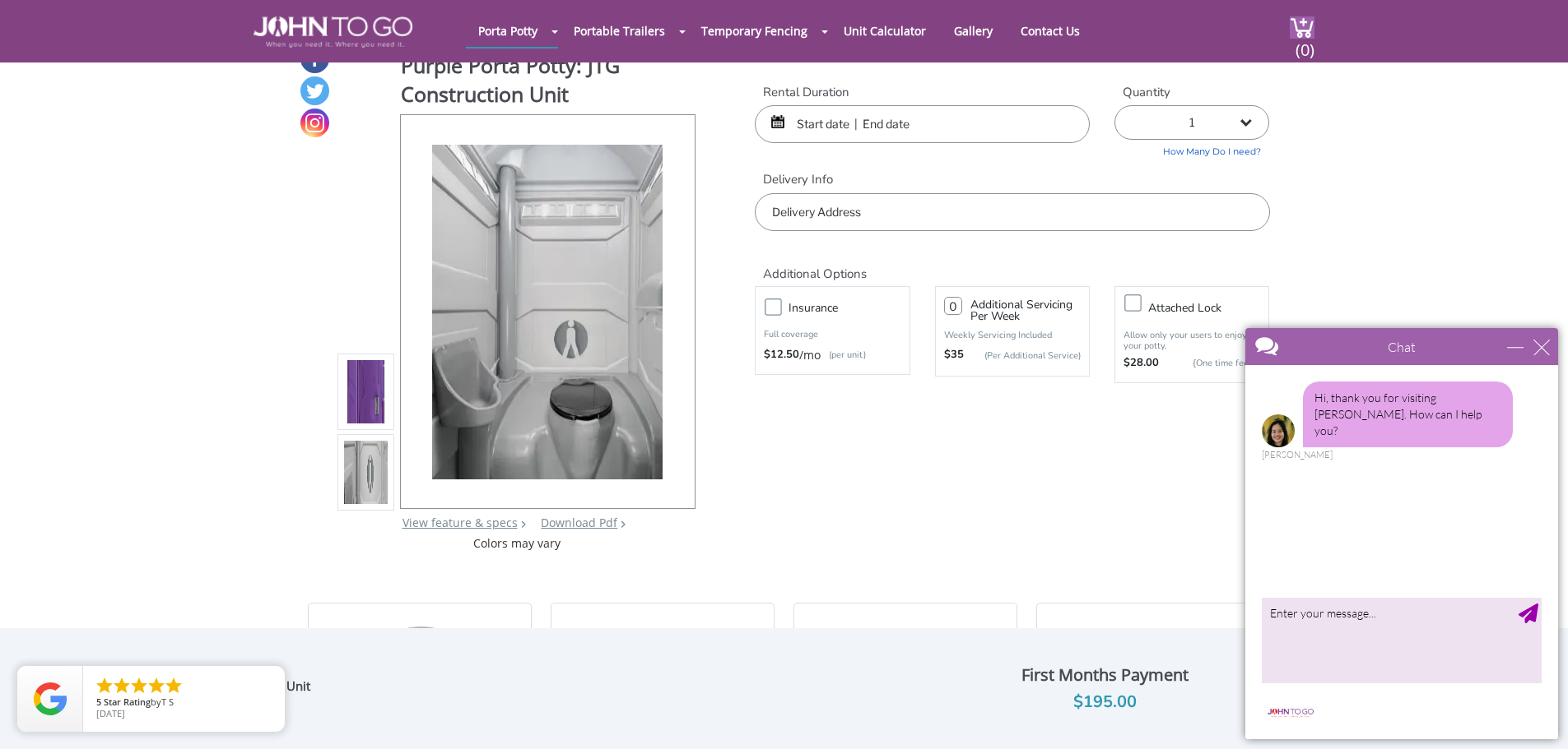
scroll to position [0, 0]
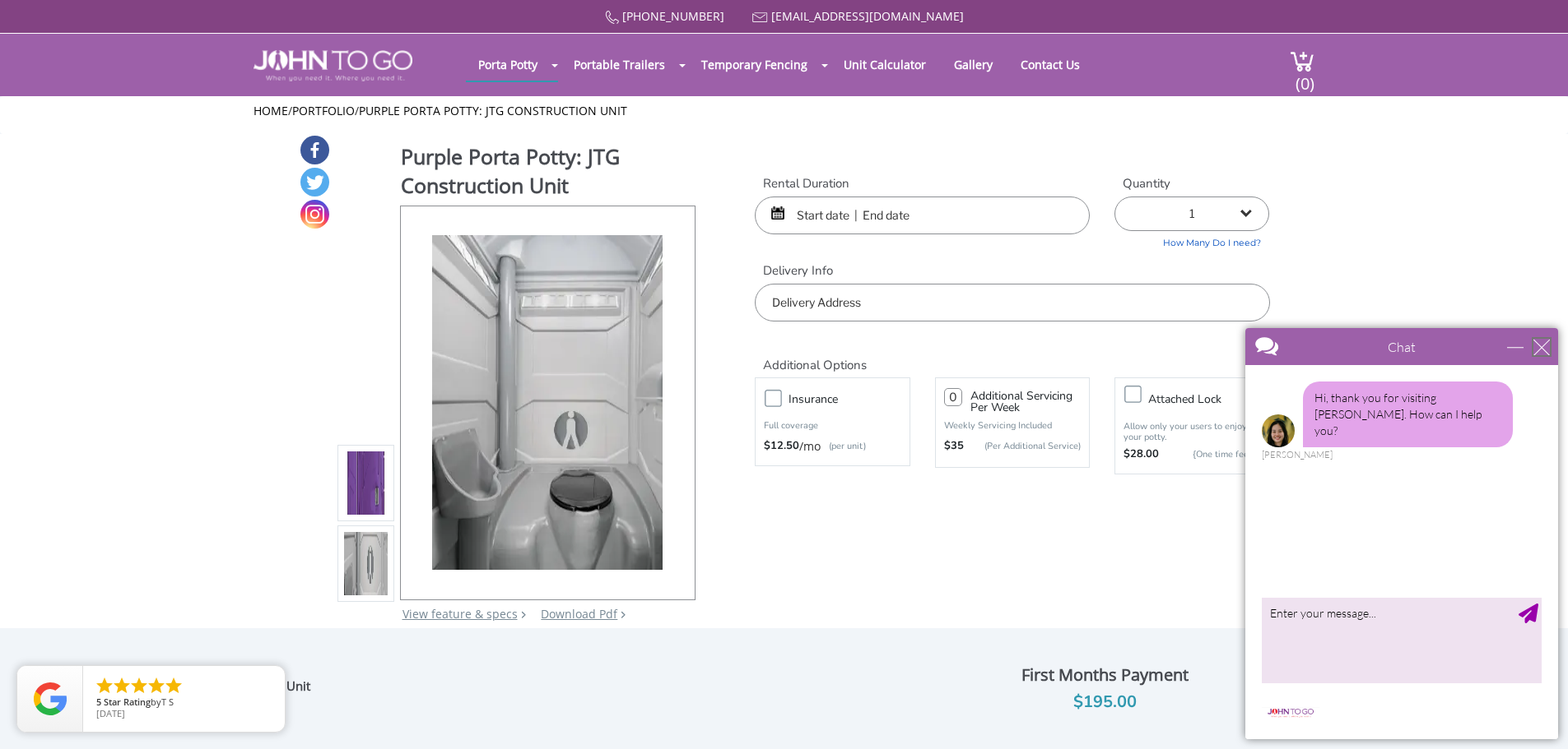
click at [1533, 348] on div "close" at bounding box center [1541, 347] width 17 height 17
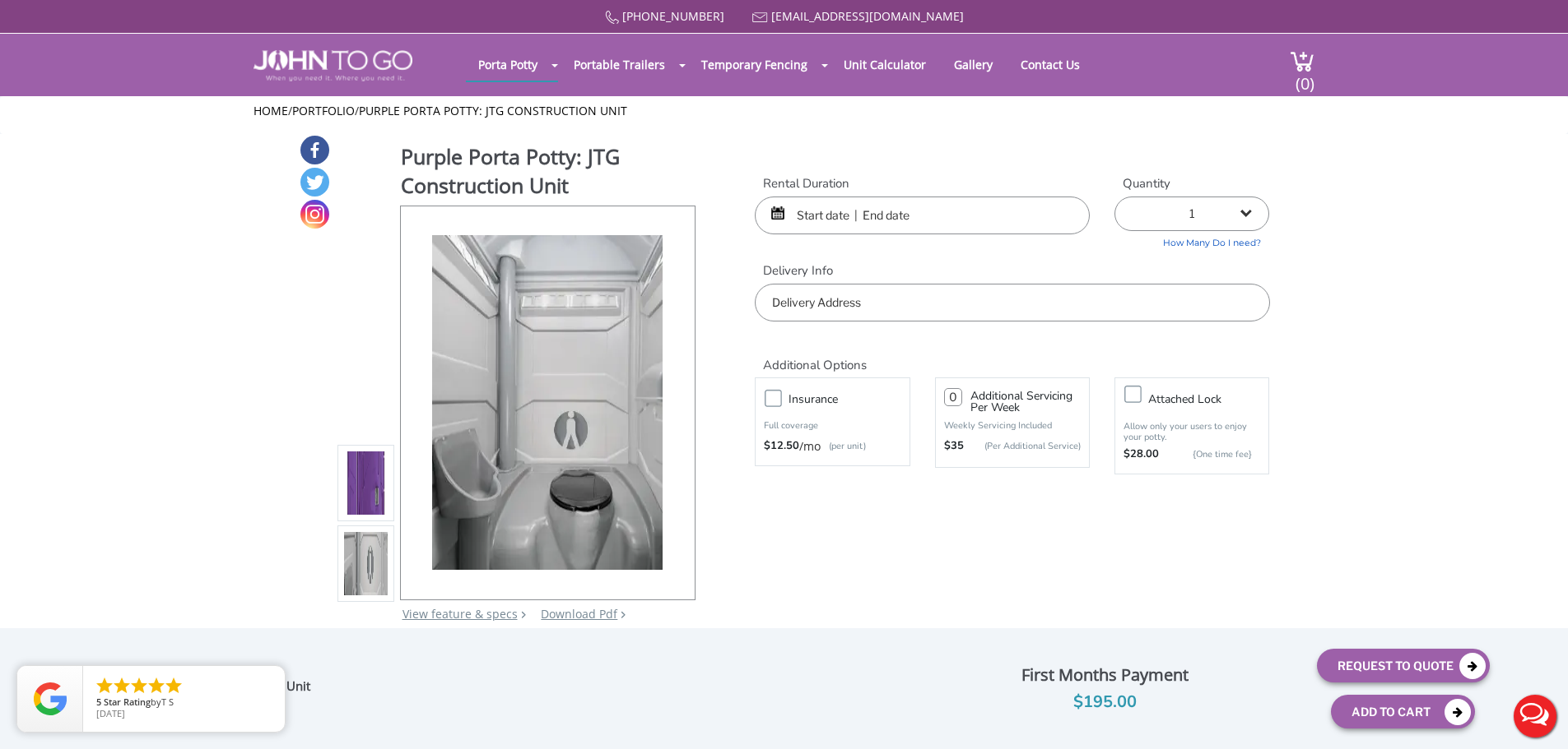
click at [925, 211] on input "text" at bounding box center [922, 215] width 335 height 38
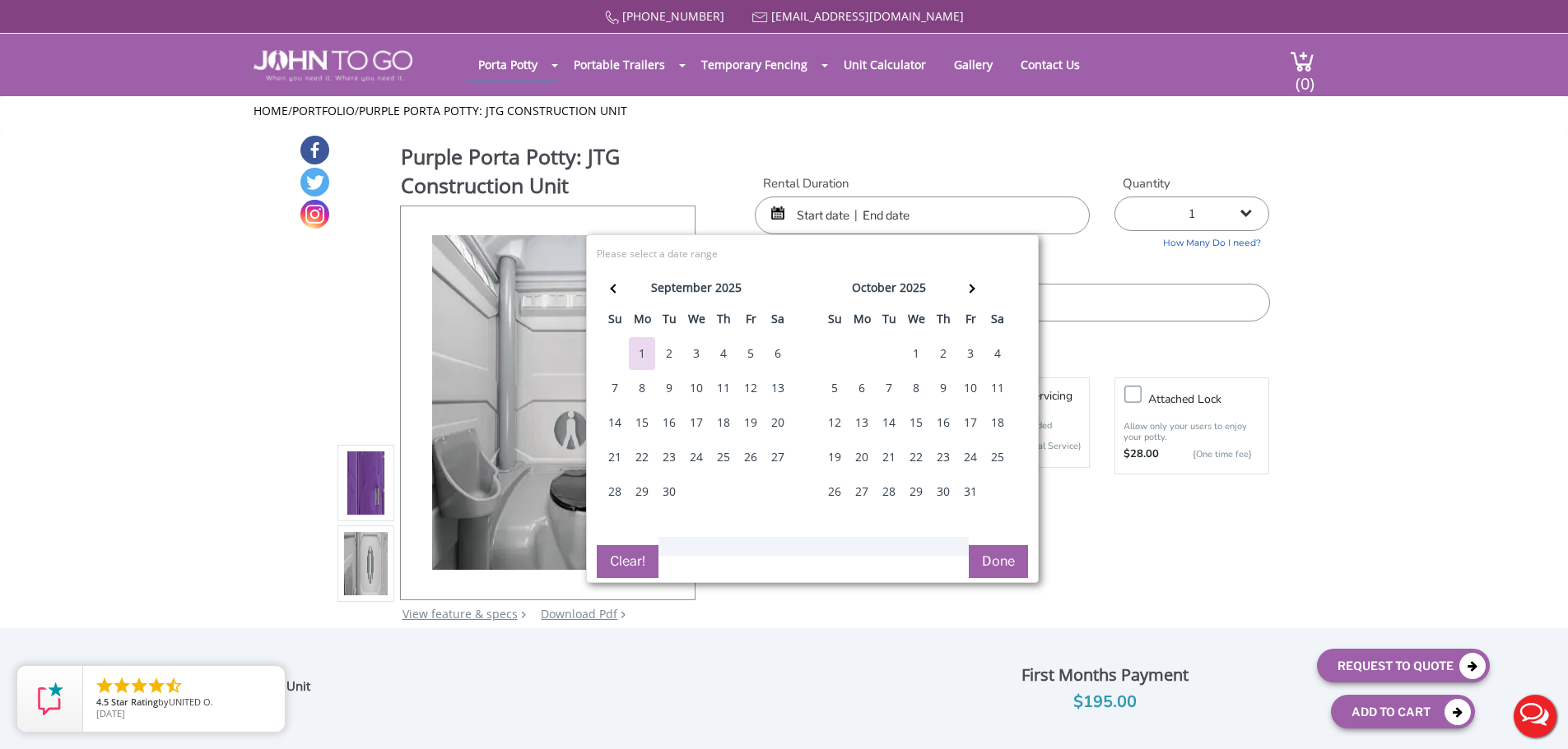
click at [696, 351] on div "3" at bounding box center [696, 353] width 27 height 33
click at [749, 353] on div "5" at bounding box center [750, 353] width 27 height 33
type input "09/03/2025 to 09/05/2025"
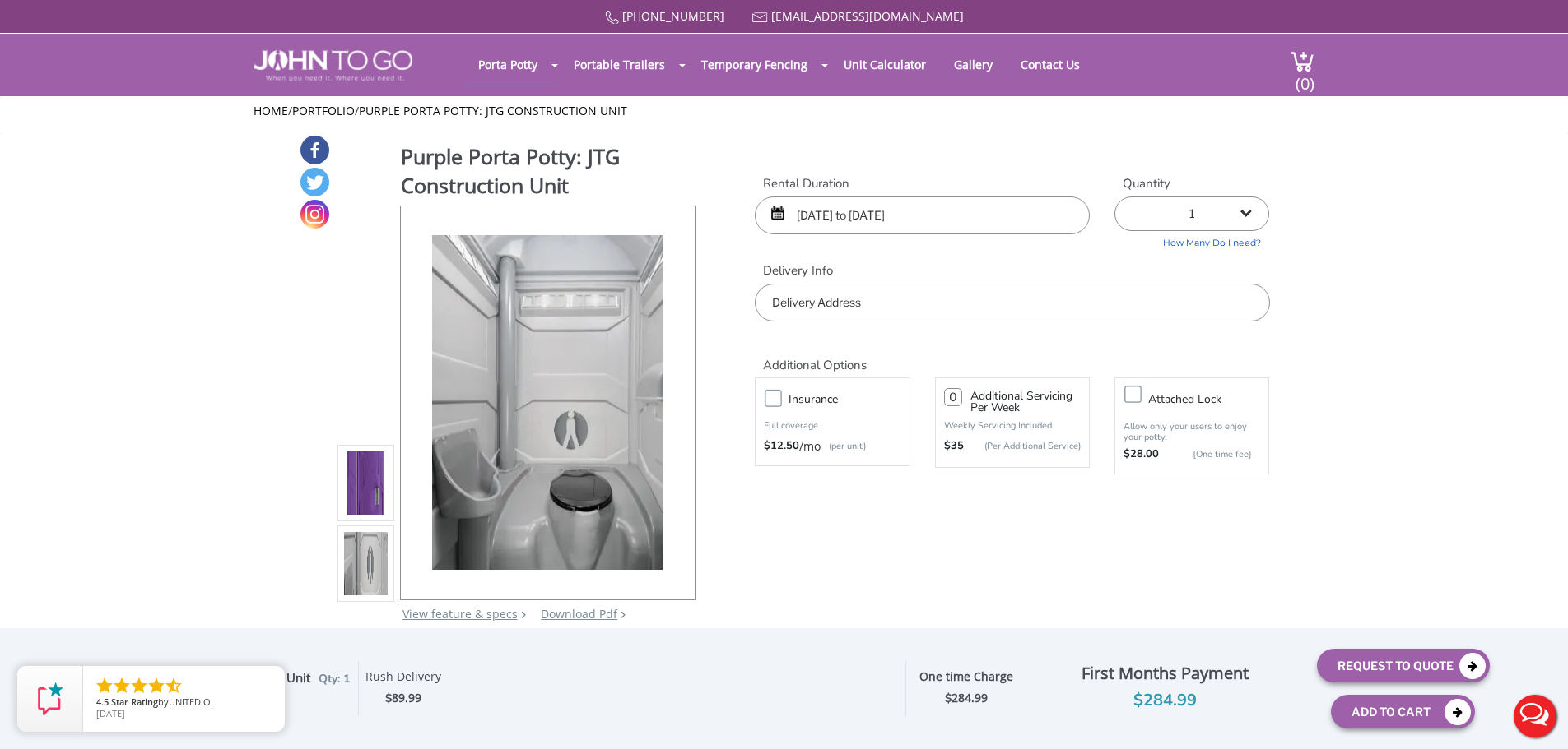
click at [1247, 215] on select "1 2 (5% discount) 3 (8% discount) 4 (10% discount) 5 (12% discount) 6 (12% disc…" at bounding box center [1191, 213] width 155 height 34
select select "2"
click at [1114, 196] on select "1 2 (5% discount) 3 (8% discount) 4 (10% discount) 5 (12% discount) 6 (12% disc…" at bounding box center [1191, 213] width 155 height 34
click at [895, 304] on input "text" at bounding box center [1011, 302] width 514 height 38
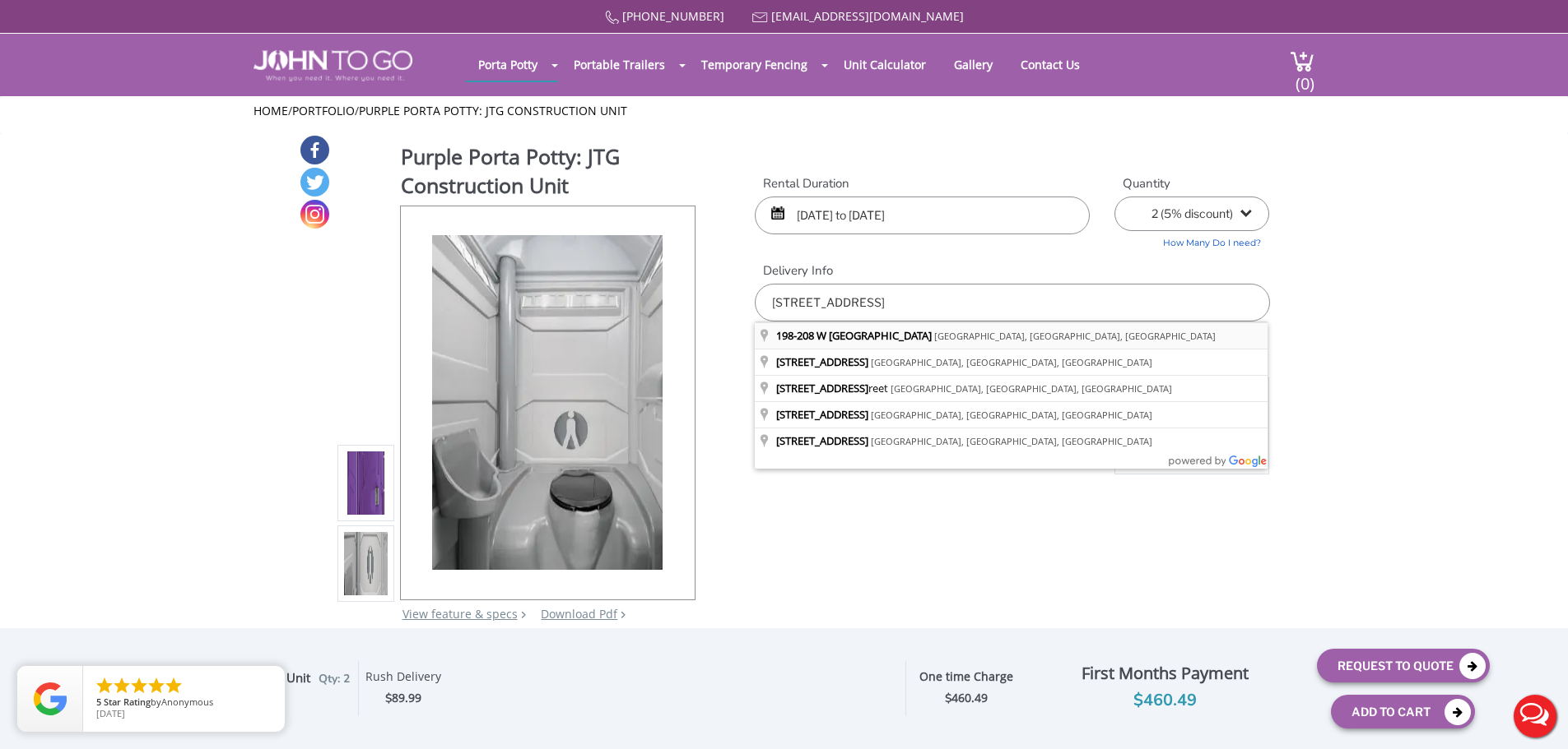
type input "[STREET_ADDRESS]"
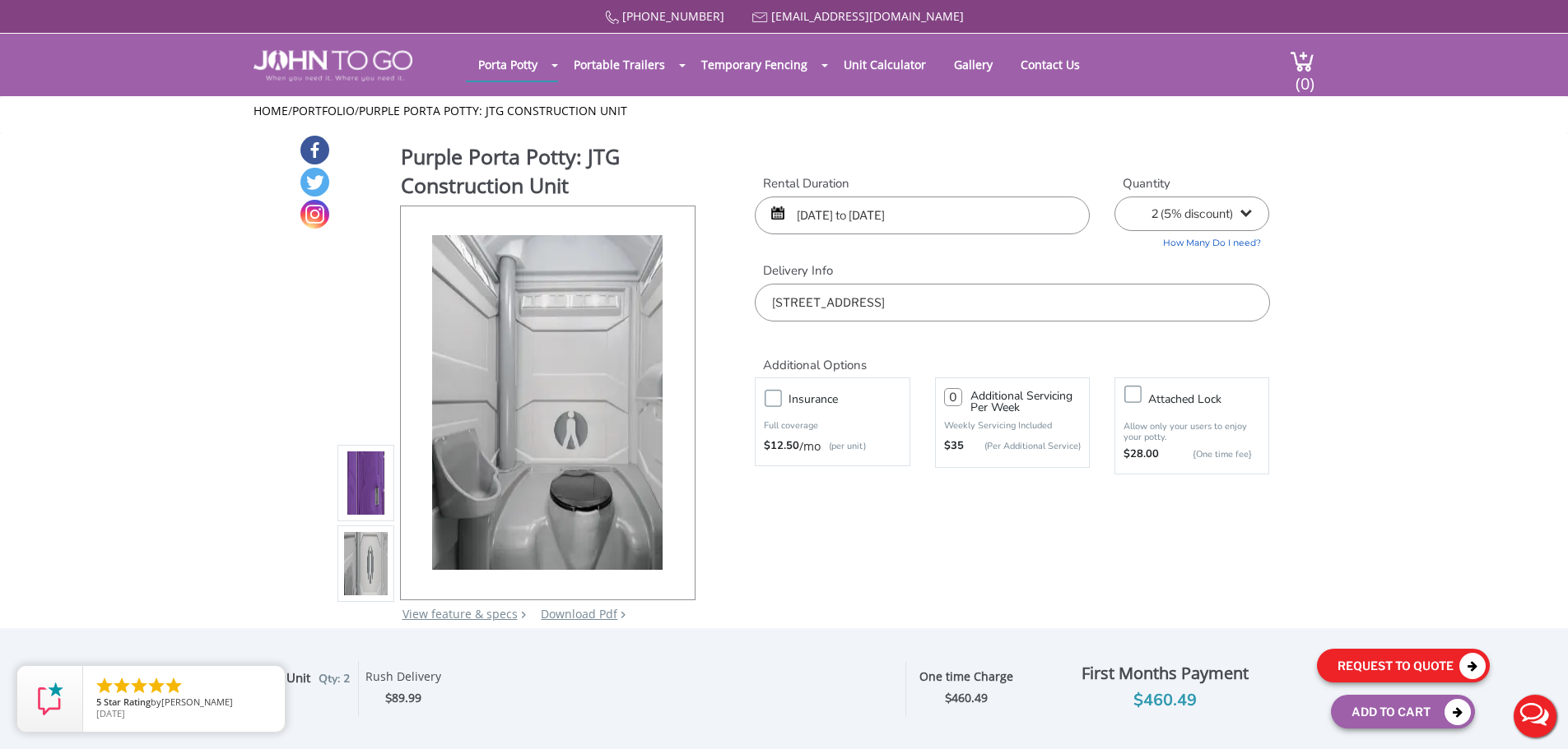
click at [1371, 666] on button "Request To Quote" at bounding box center [1403, 666] width 173 height 34
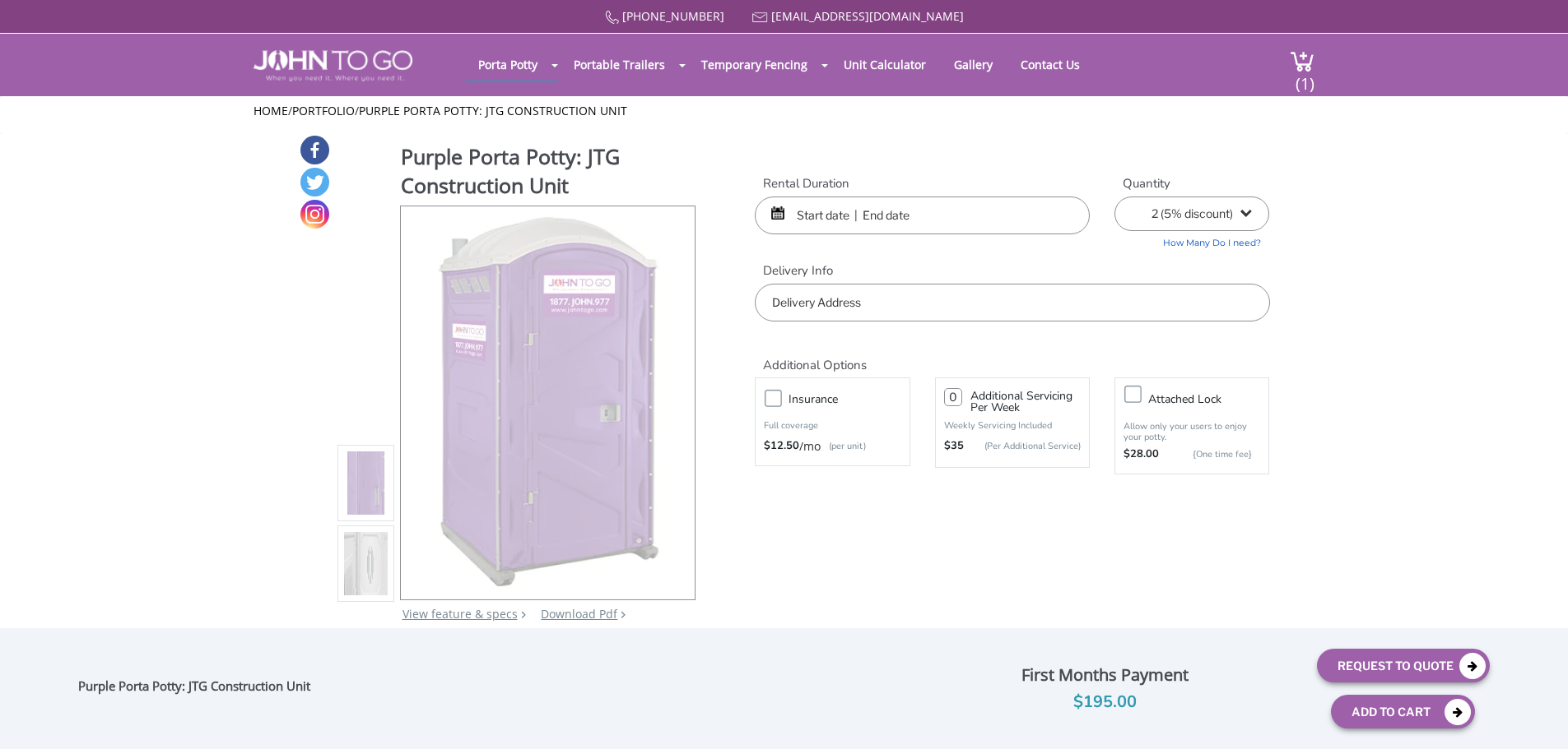
select select "2"
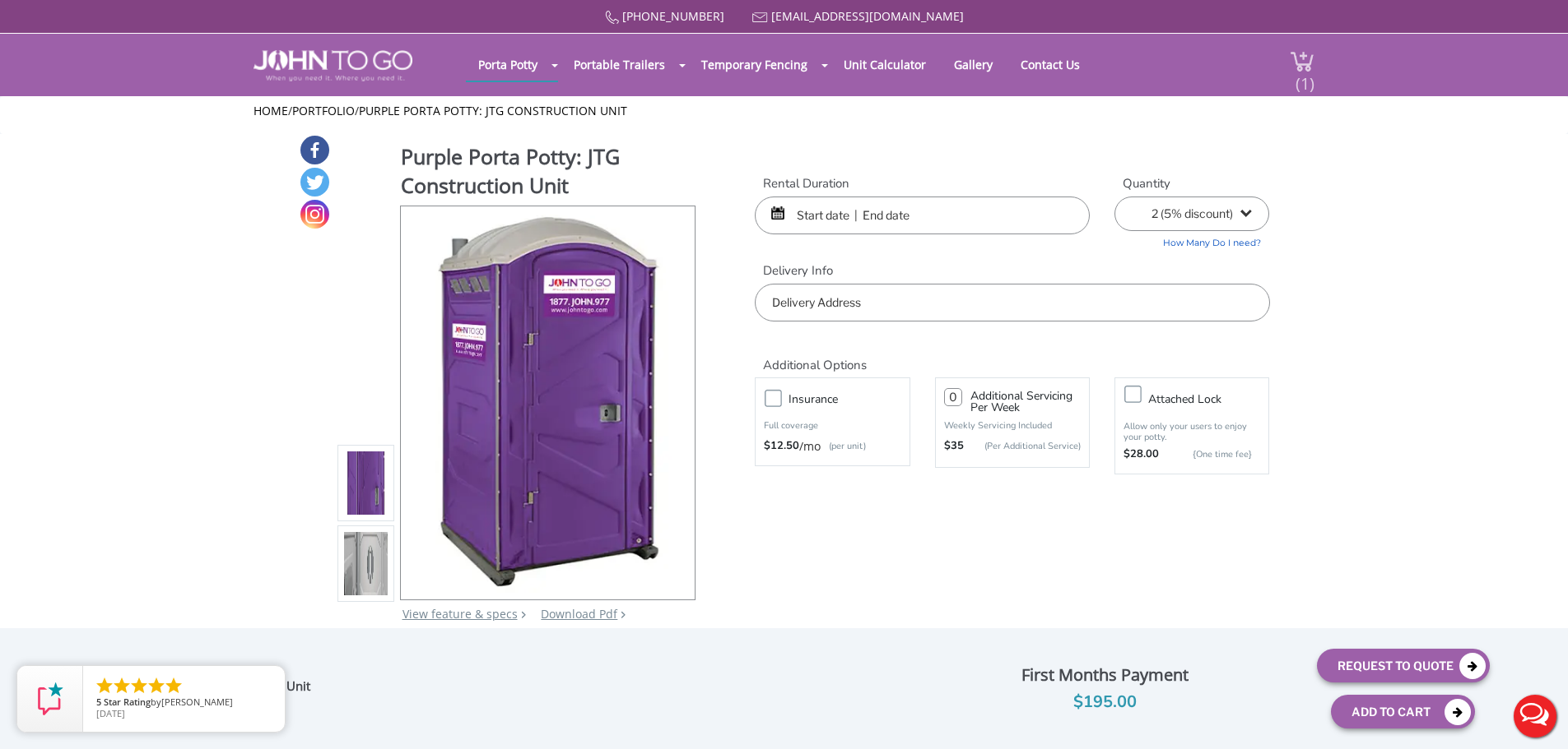
click at [1304, 56] on img at bounding box center [1303, 61] width 25 height 22
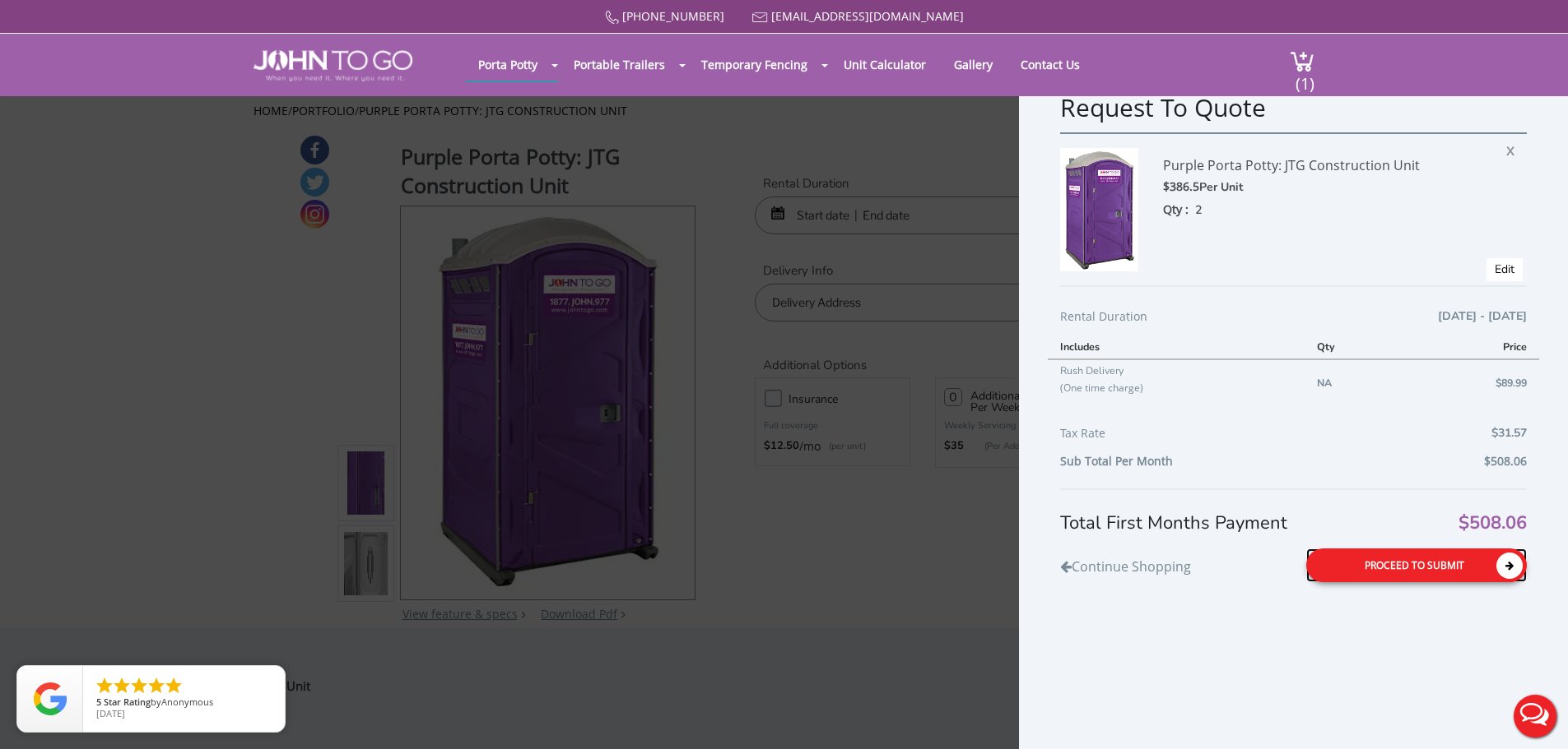
click at [1478, 562] on div "Proceed to Submit" at bounding box center [1416, 565] width 220 height 34
